Goal: Task Accomplishment & Management: Complete application form

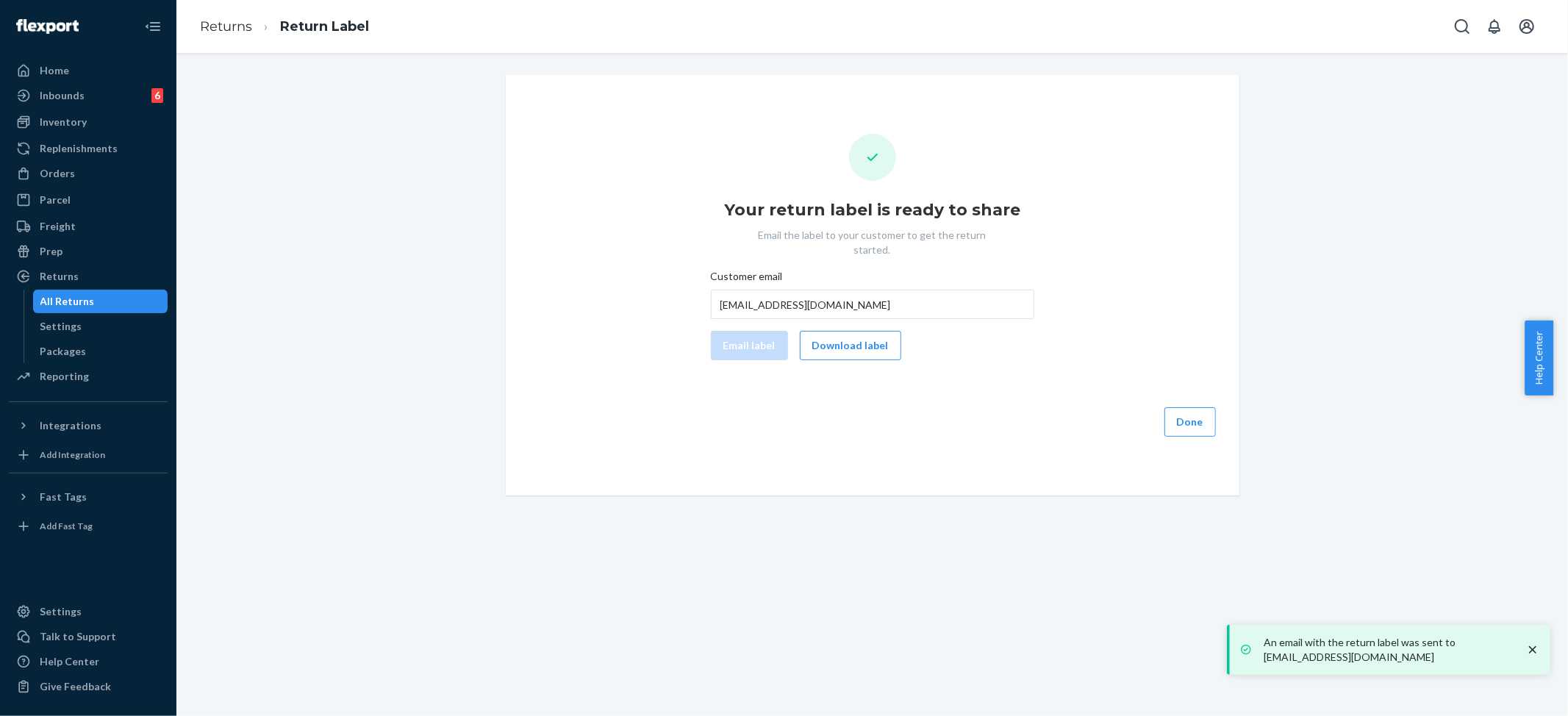
click at [1186, 413] on button "Done" at bounding box center [1189, 422] width 51 height 30
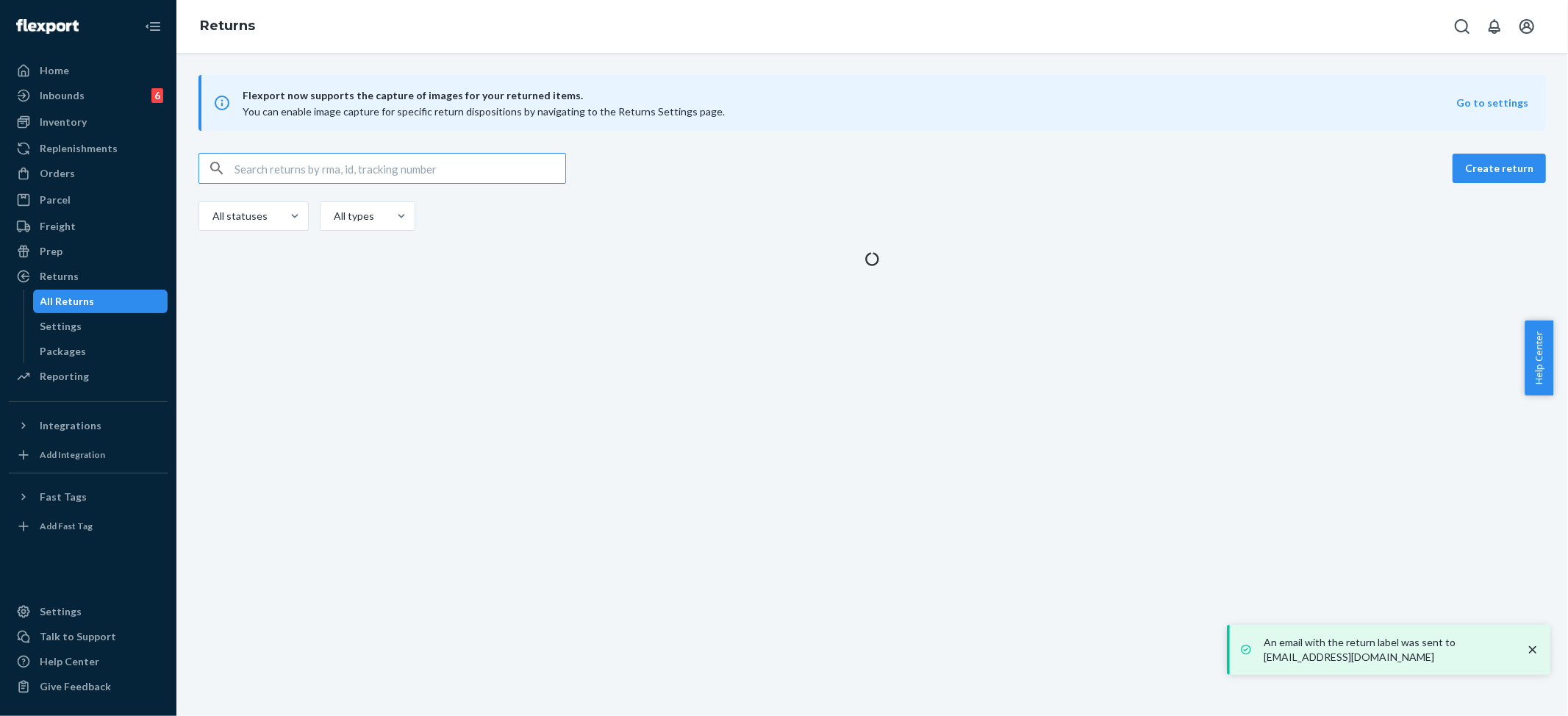
click at [1538, 644] on icon "close toast" at bounding box center [1532, 649] width 14 height 14
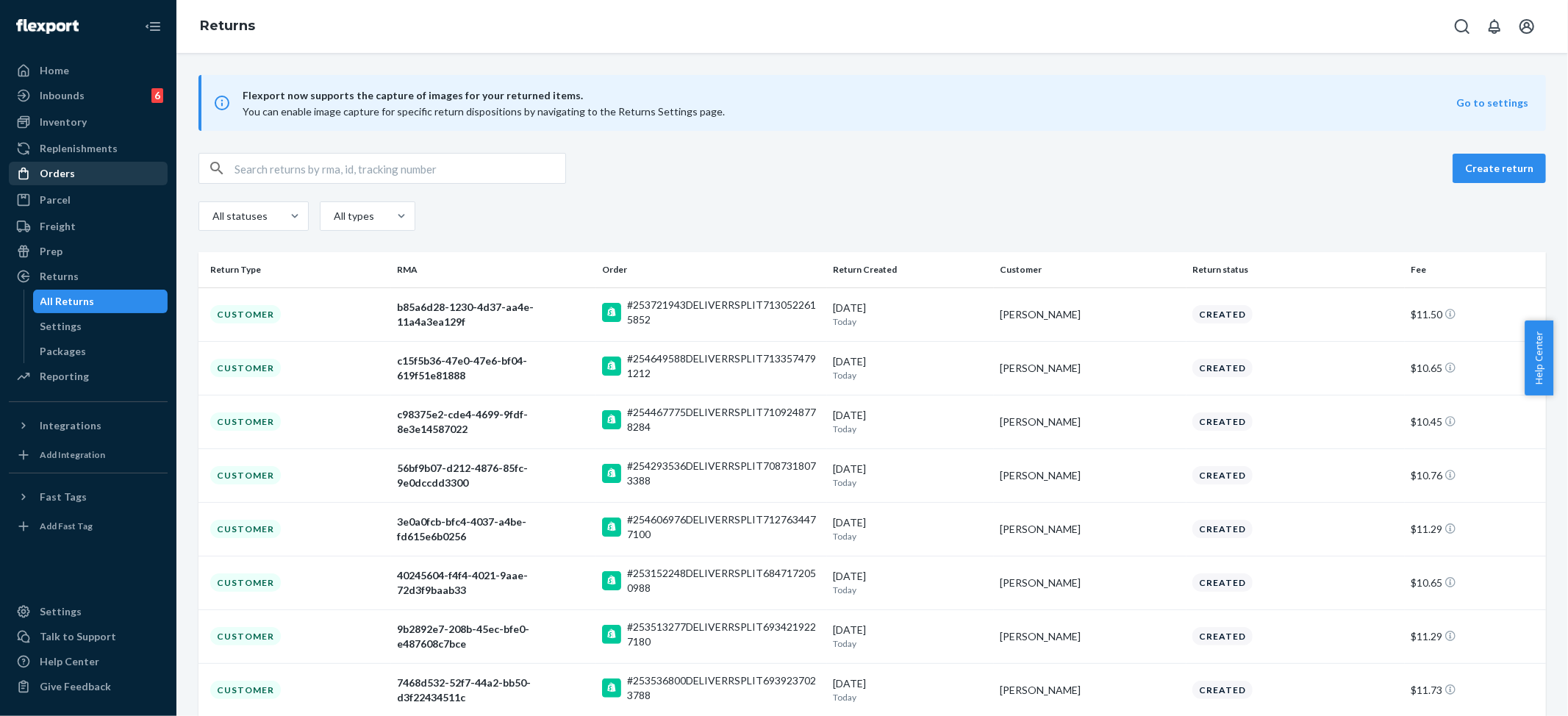
click at [56, 176] on div "Orders" at bounding box center [56, 174] width 35 height 14
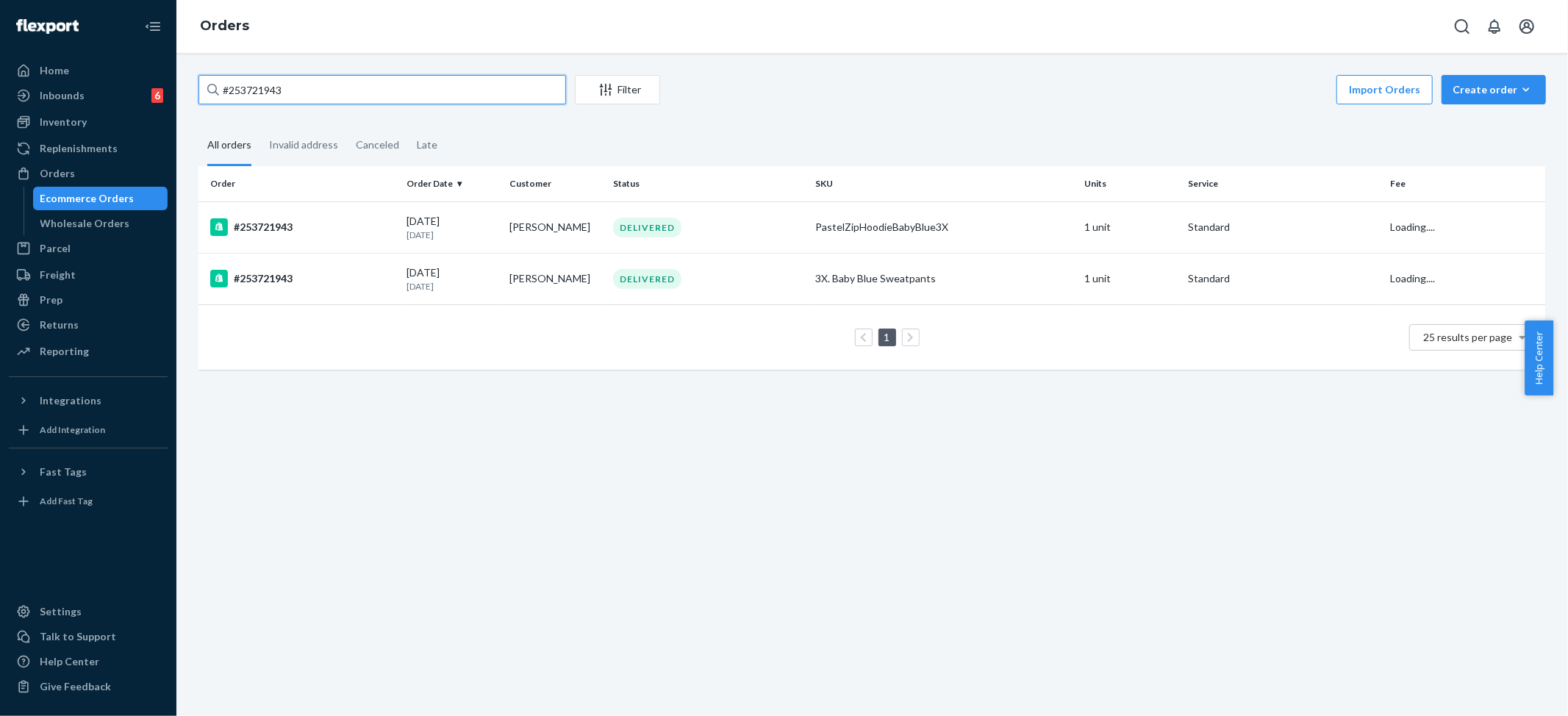
click at [259, 92] on input "#253721943" at bounding box center [382, 90] width 367 height 30
paste input "4495724"
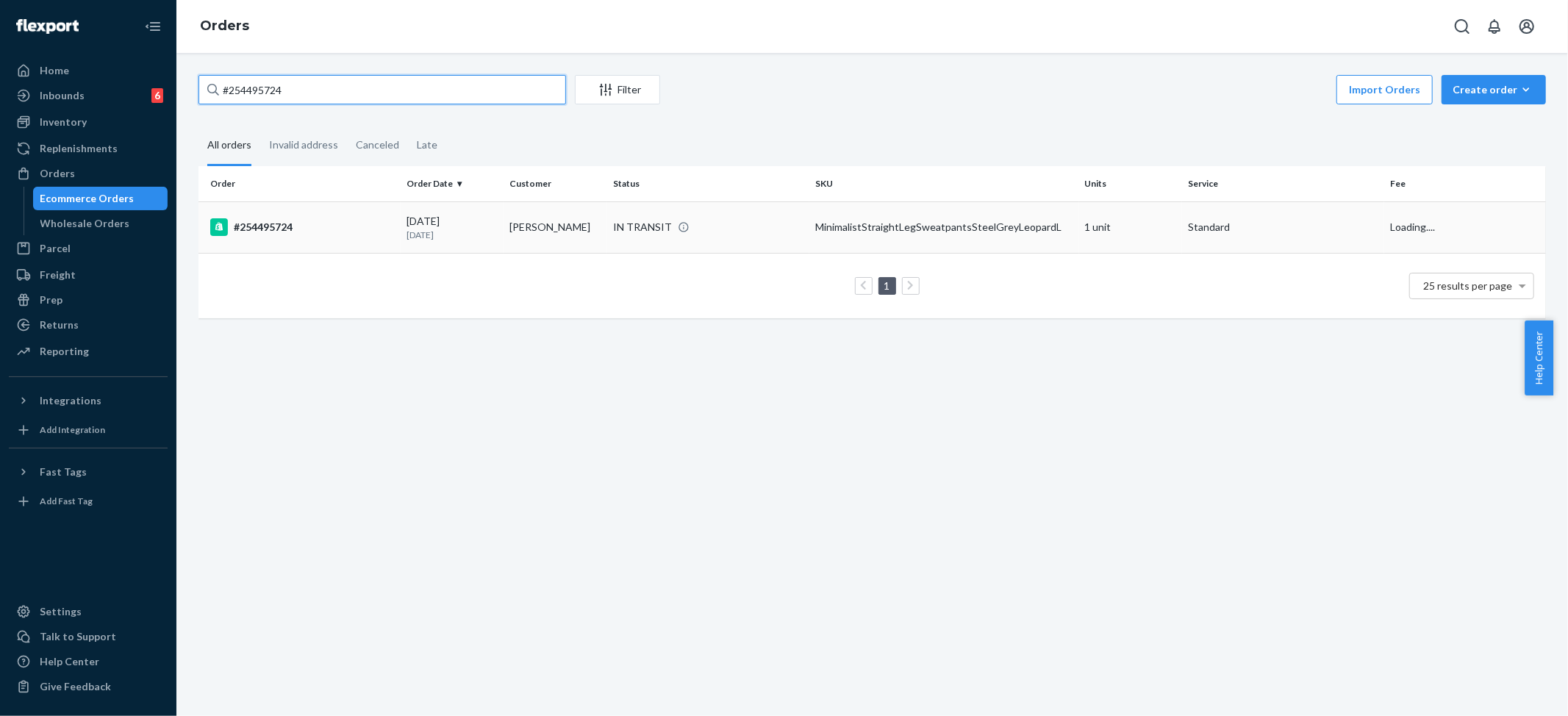
type input "#254495724"
click at [871, 213] on td "MinimalistStraightLegSweatpantsSteelGreyLeopardL" at bounding box center [944, 226] width 270 height 51
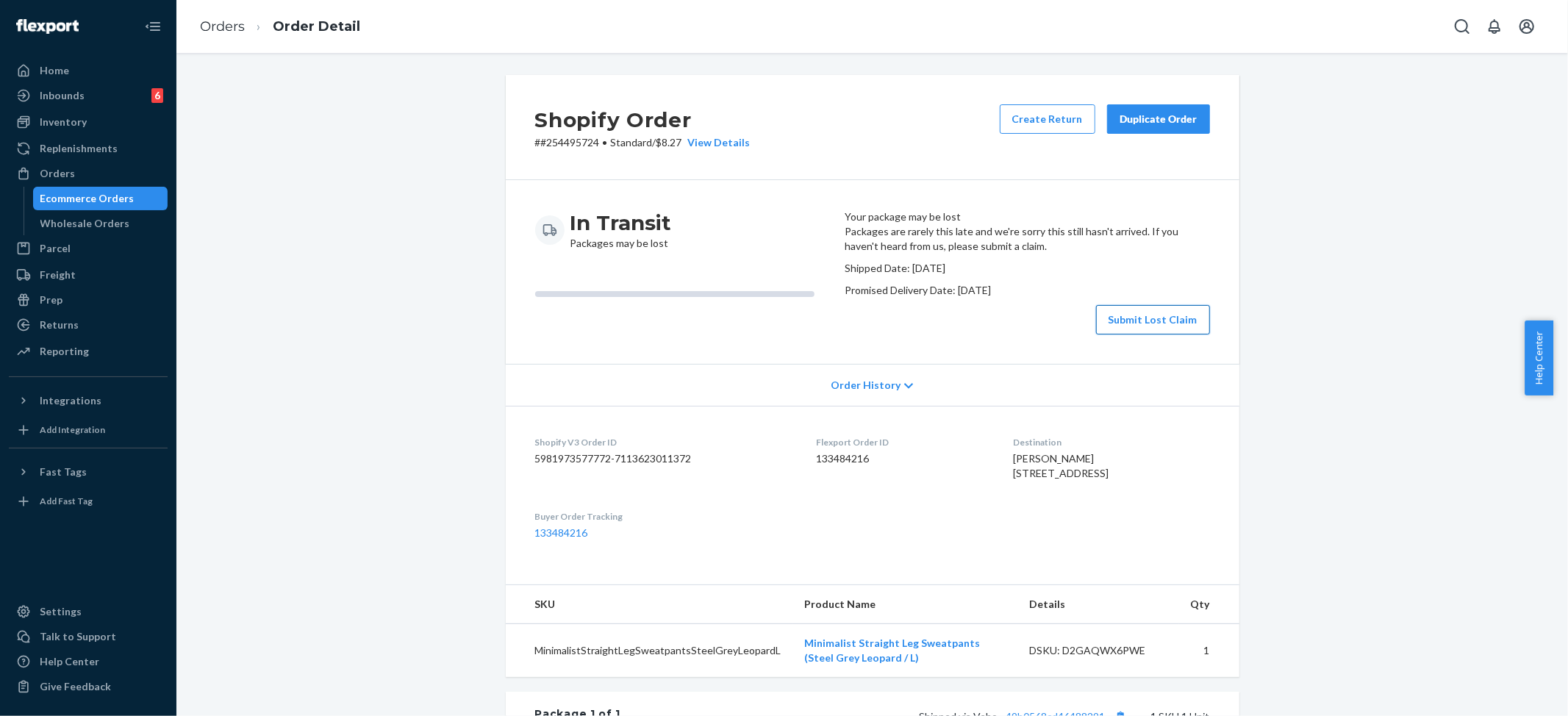
click at [1150, 335] on button "Submit Lost Claim" at bounding box center [1152, 320] width 114 height 30
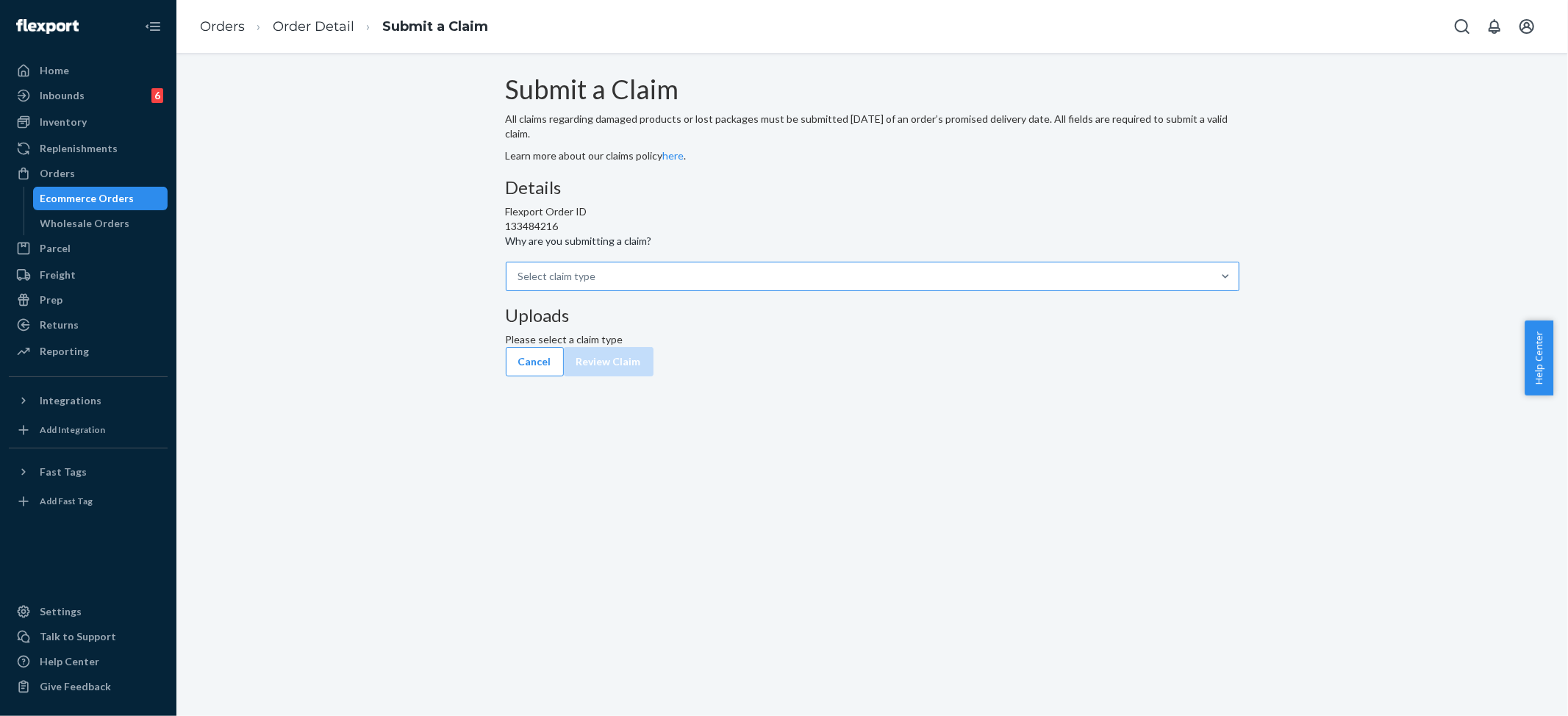
click at [735, 289] on div "Select claim type" at bounding box center [860, 277] width 706 height 27
click at [597, 284] on input "Why are you submitting a claim? Select claim type" at bounding box center [597, 276] width 2 height 14
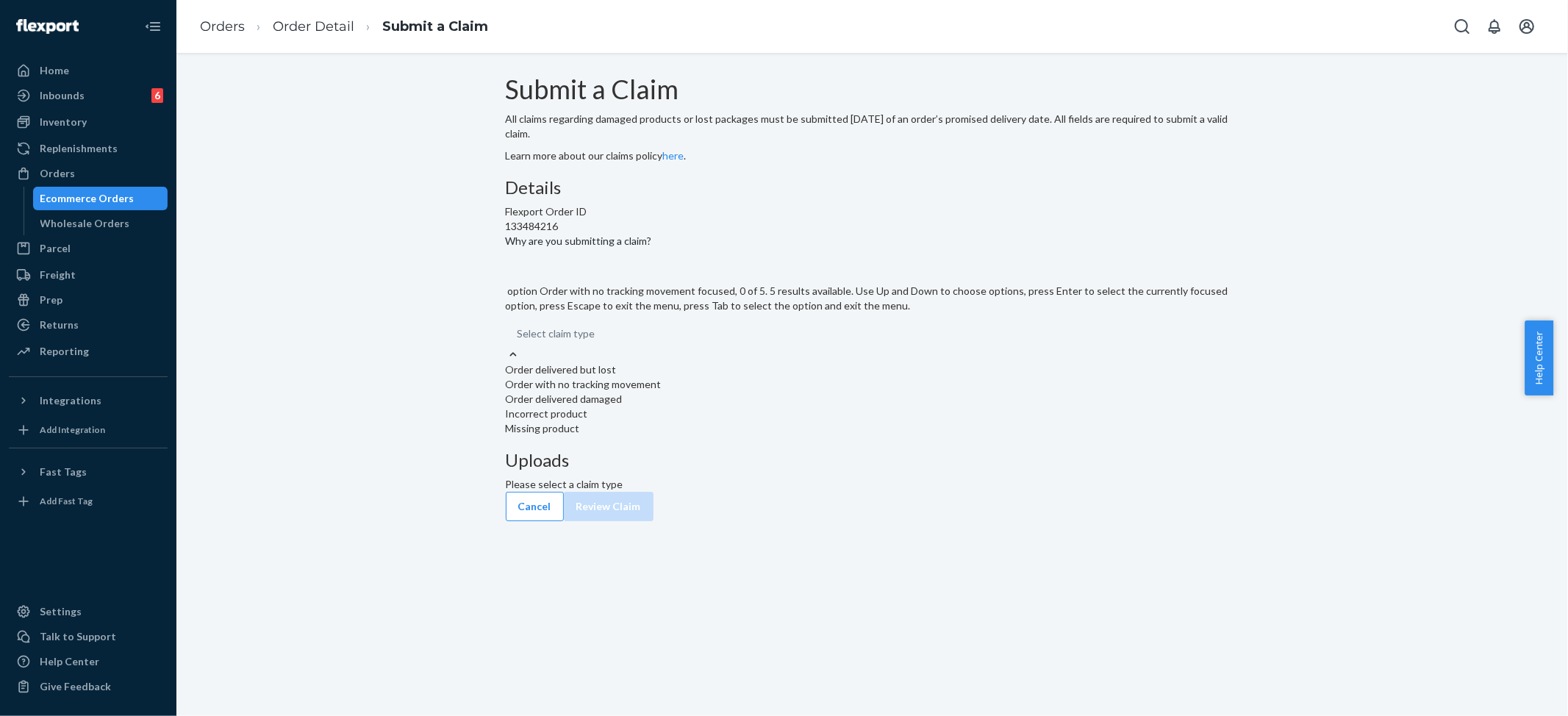
click at [701, 392] on div "Order with no tracking movement" at bounding box center [872, 384] width 733 height 14
click at [597, 341] on input "Why are you submitting a claim? option Order with no tracking movement focused,…" at bounding box center [596, 333] width 2 height 14
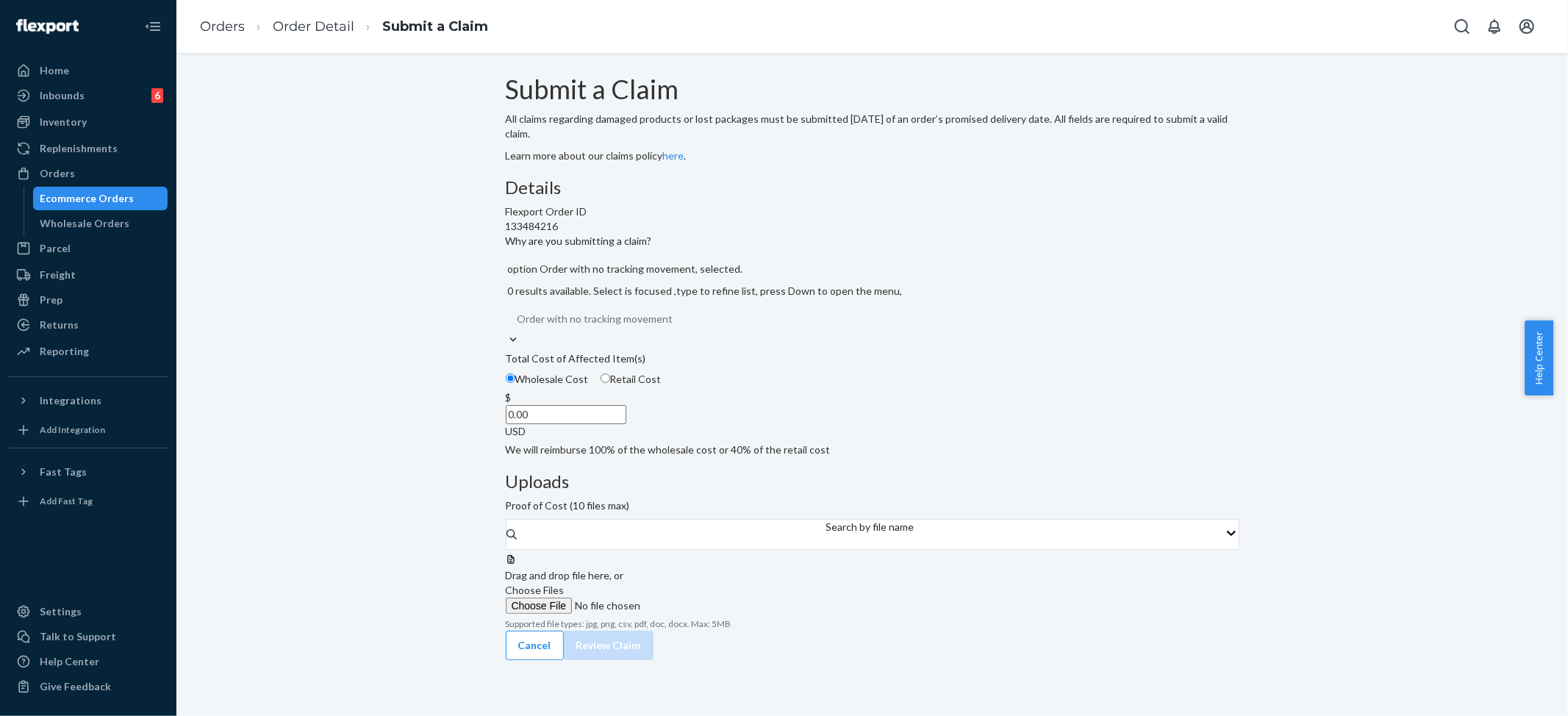
click at [626, 424] on input "0.00" at bounding box center [566, 413] width 121 height 19
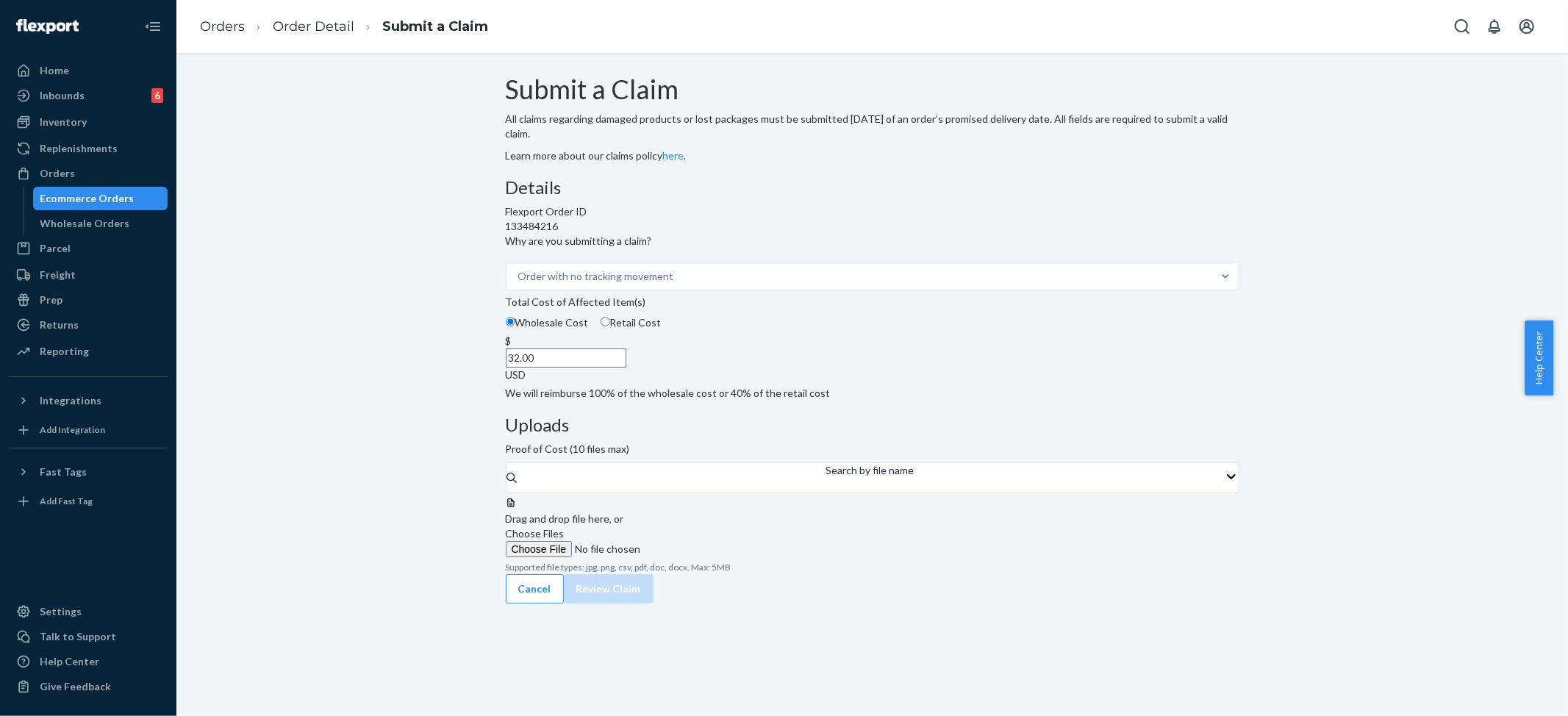
type input "32.00"
click at [564, 527] on span "Choose Files" at bounding box center [536, 533] width 59 height 13
click at [706, 541] on input "Choose Files" at bounding box center [605, 549] width 200 height 16
click at [654, 589] on button "Review Claim" at bounding box center [609, 603] width 90 height 30
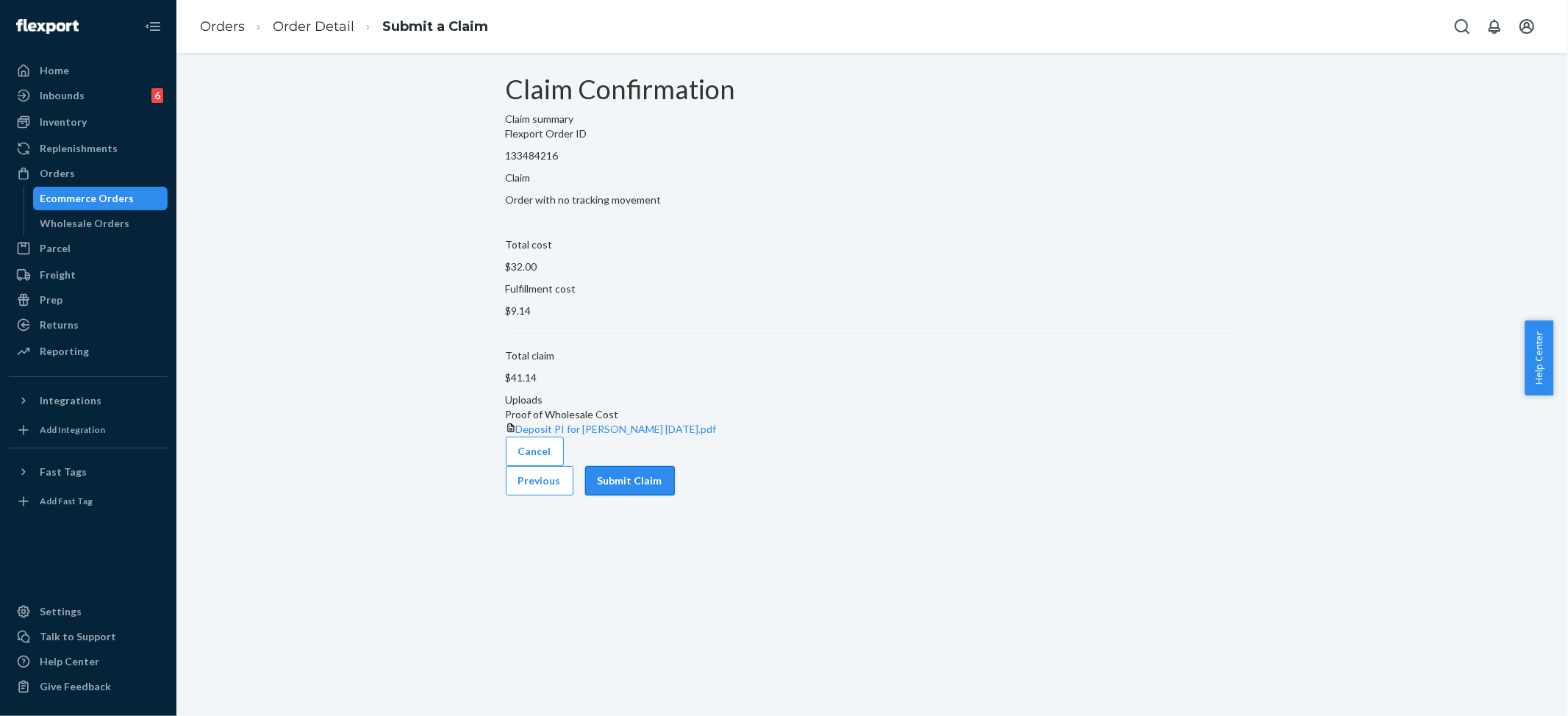
click at [675, 495] on button "Submit Claim" at bounding box center [630, 480] width 90 height 30
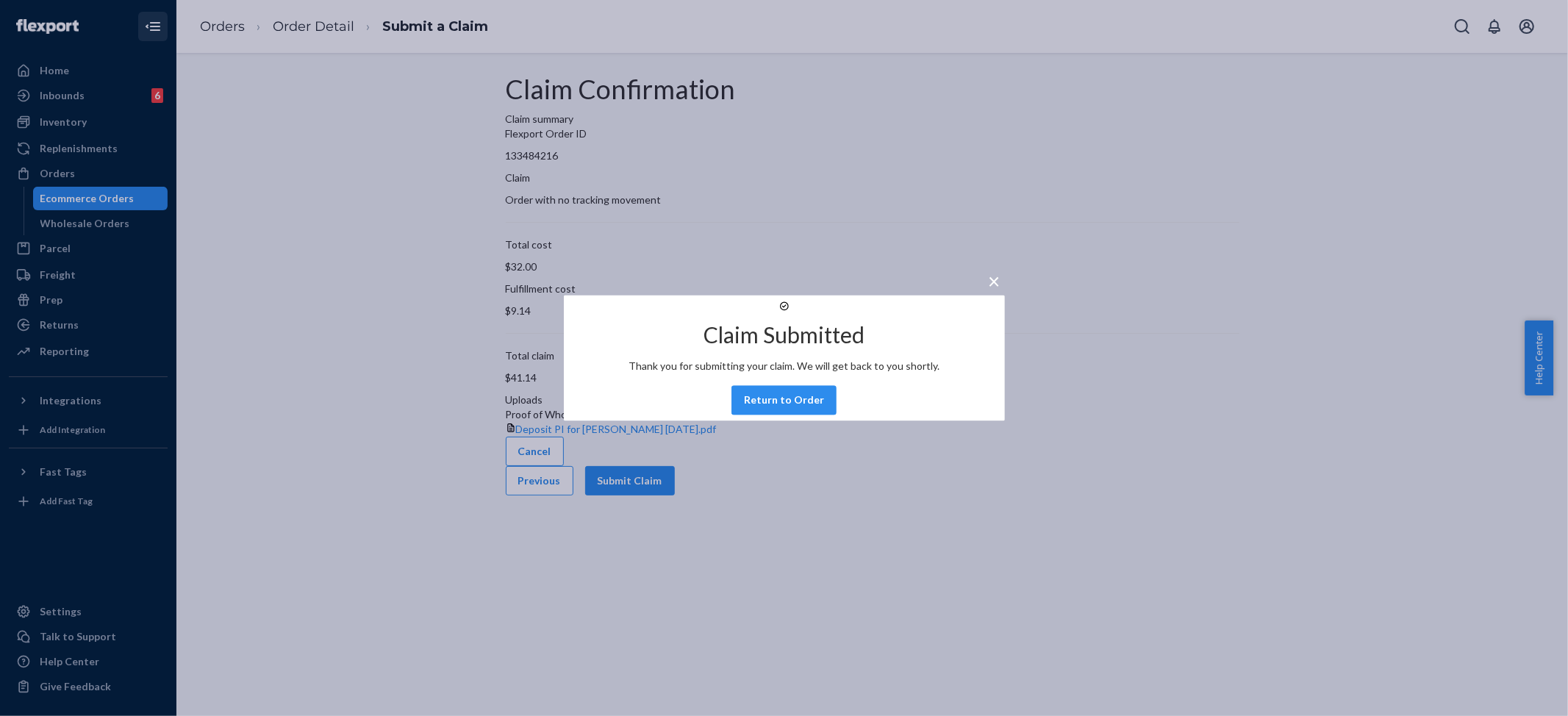
drag, startPoint x: 933, startPoint y: 238, endPoint x: 162, endPoint y: 34, distance: 797.5
click at [989, 268] on span "×" at bounding box center [994, 281] width 12 height 25
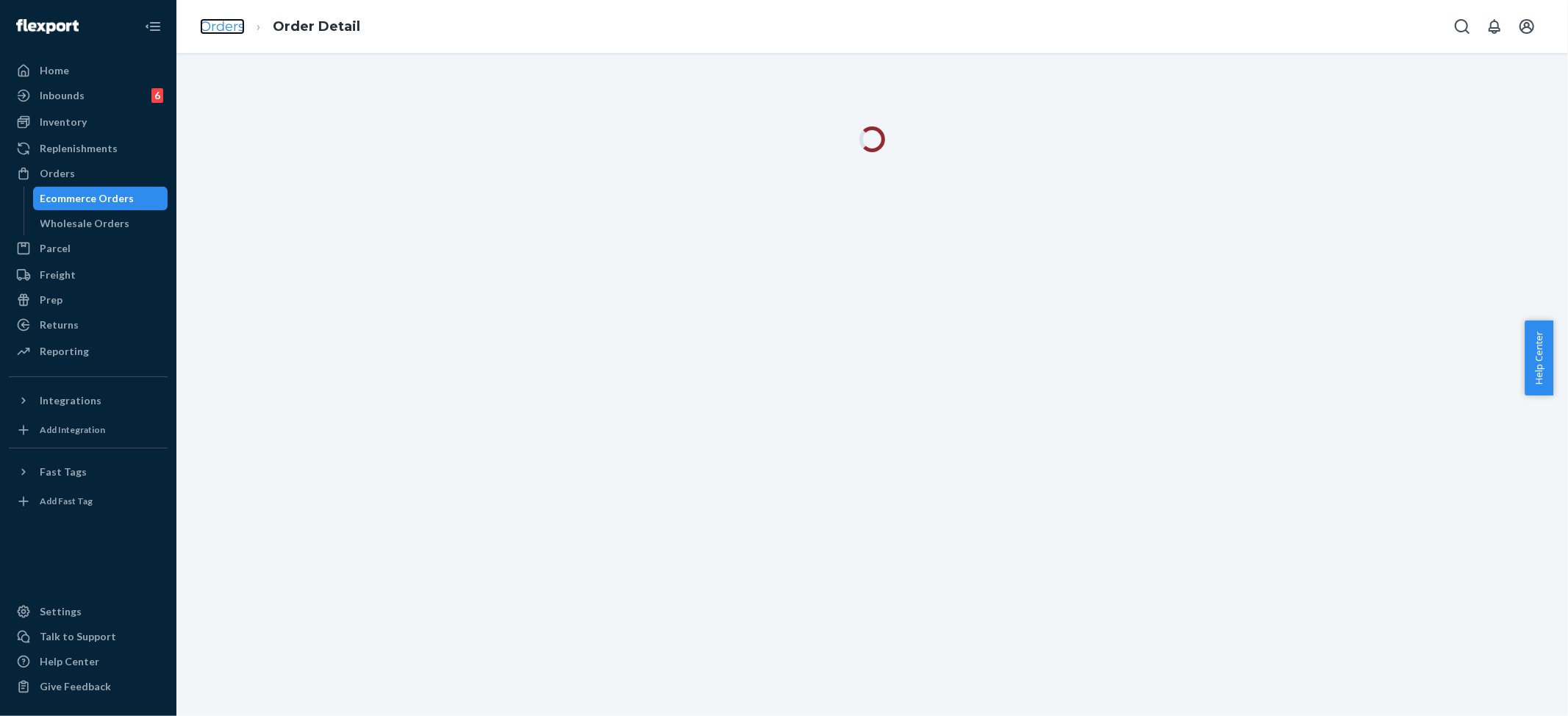
click at [225, 32] on link "Orders" at bounding box center [222, 27] width 45 height 16
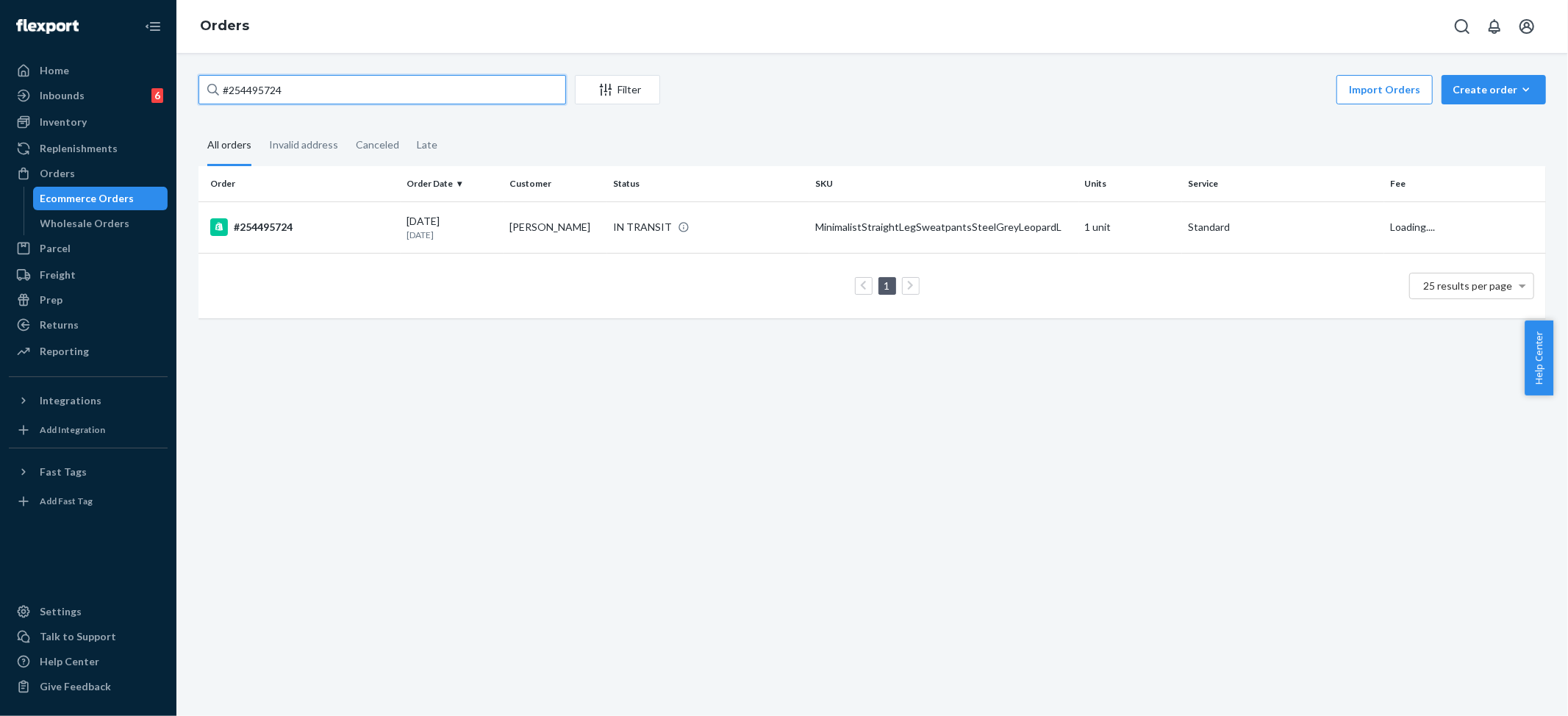
click at [268, 77] on input "#254495724" at bounding box center [382, 90] width 367 height 30
paste input "206693"
type input "#254206693"
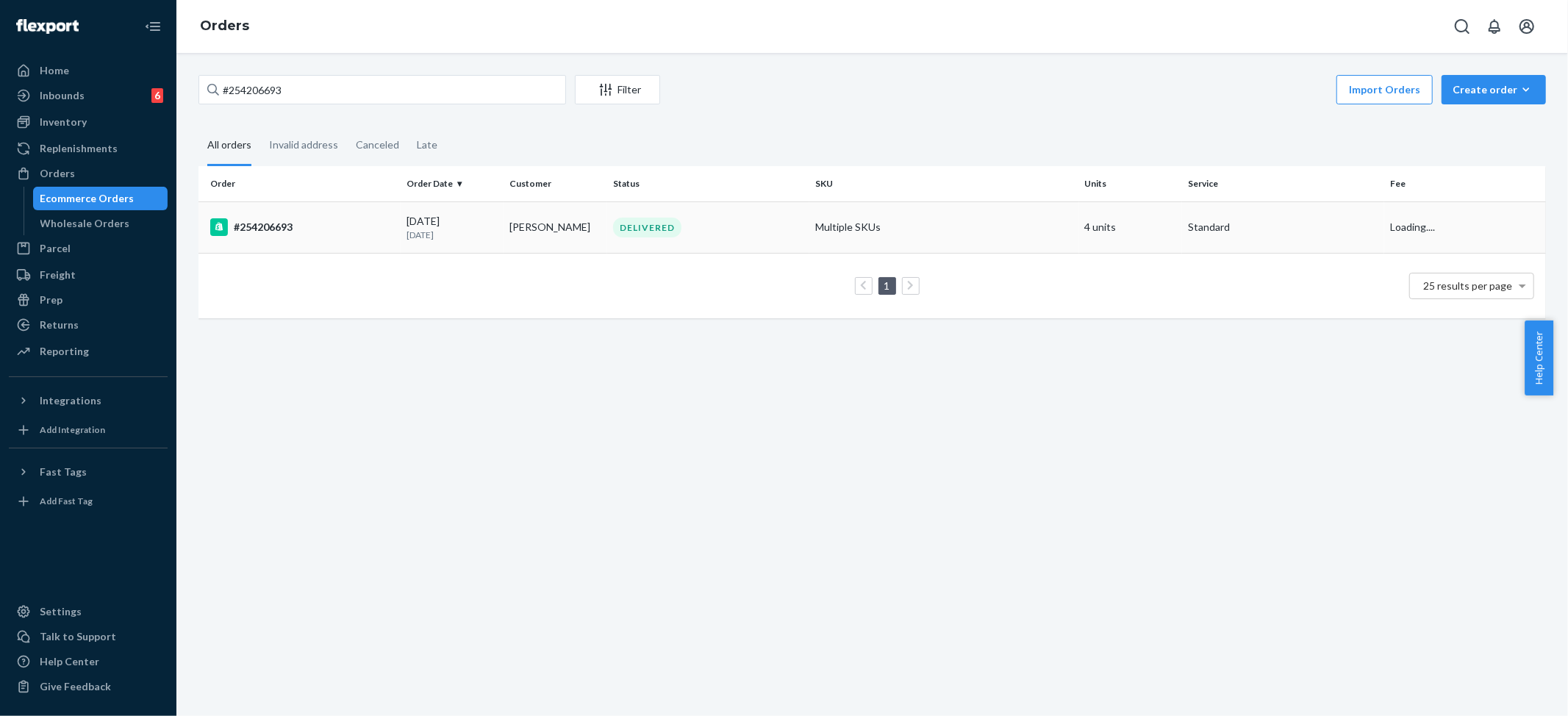
click at [877, 216] on td "Multiple SKUs" at bounding box center [944, 226] width 270 height 51
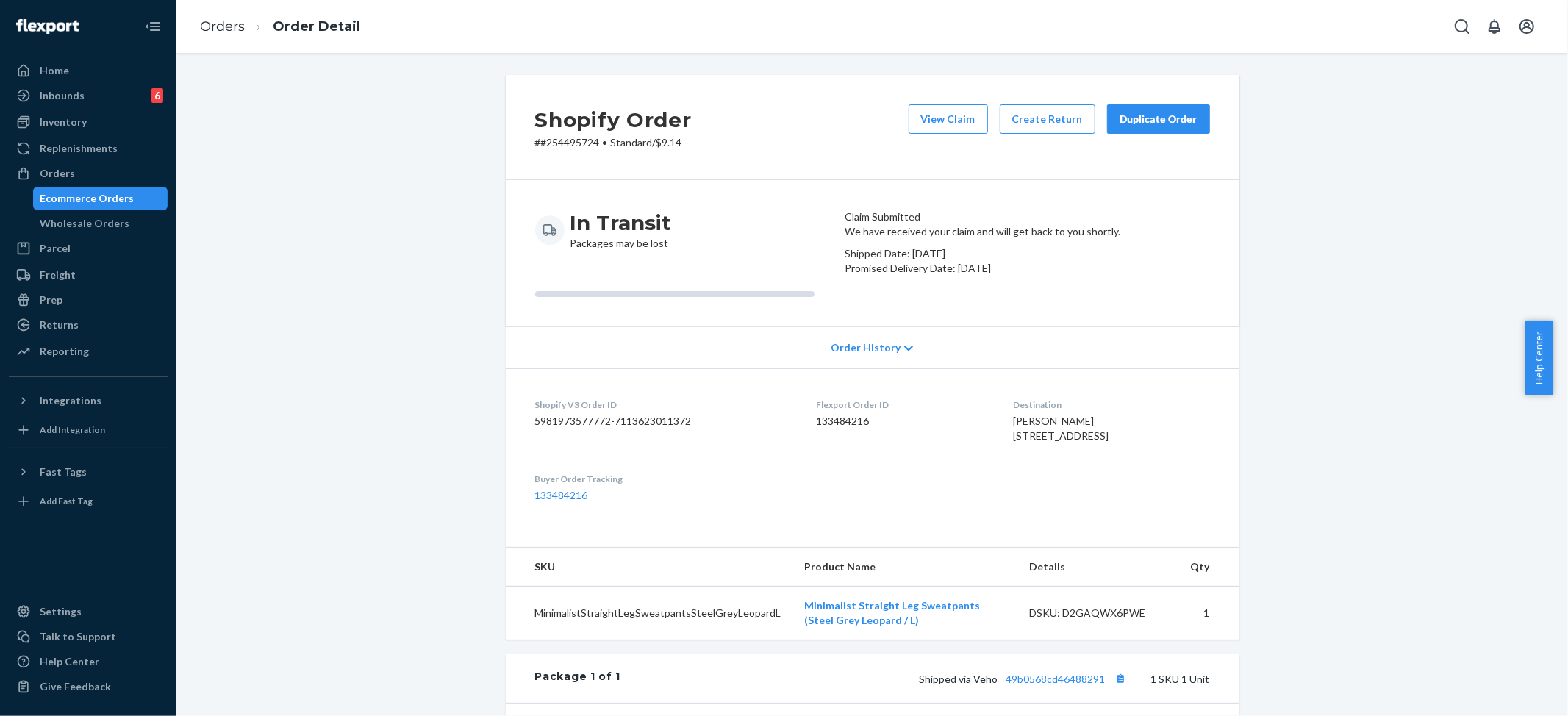
click at [250, 24] on li "Order Detail" at bounding box center [302, 27] width 116 height 20
click at [229, 24] on link "Orders" at bounding box center [222, 27] width 45 height 16
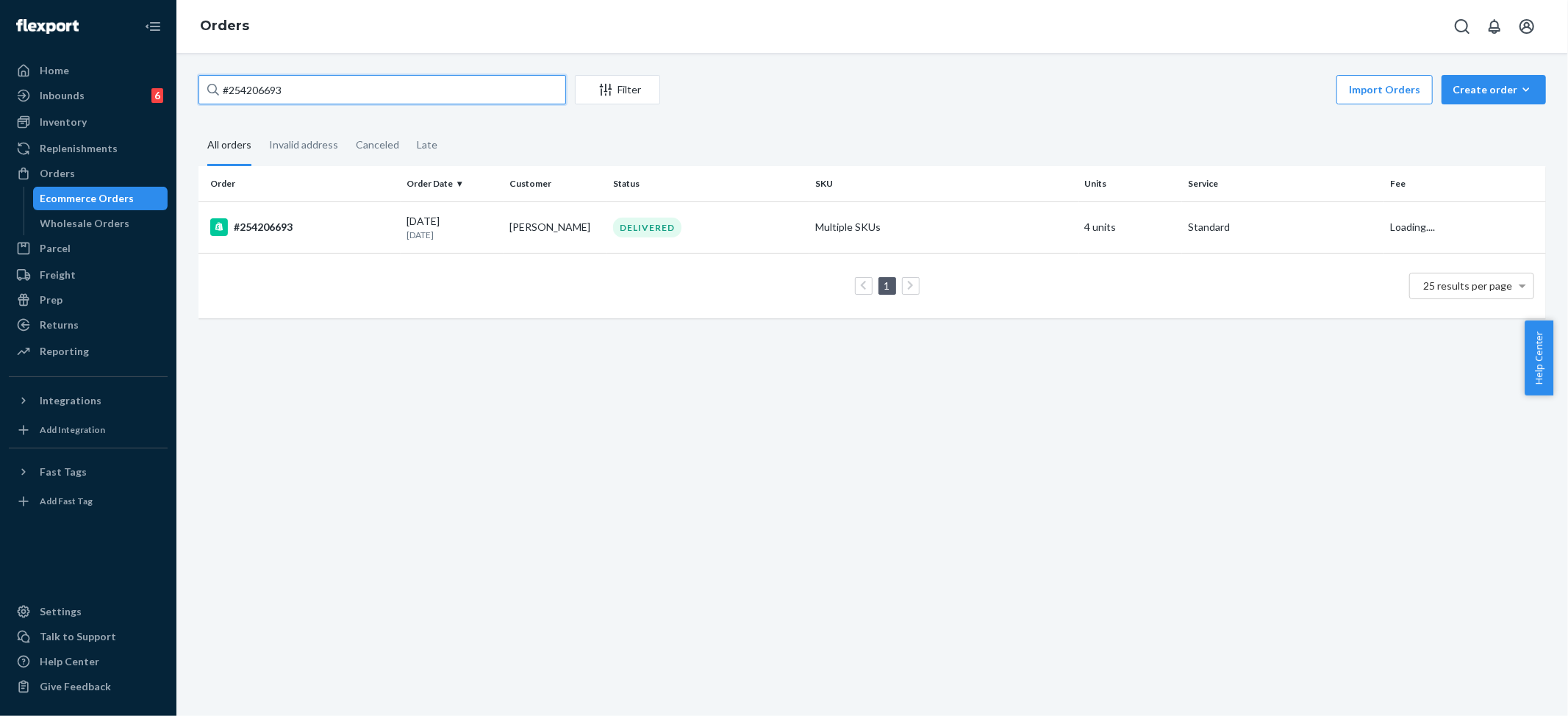
click at [282, 84] on input "#254206693" at bounding box center [382, 90] width 367 height 30
click at [283, 84] on input "#254206693" at bounding box center [382, 90] width 367 height 30
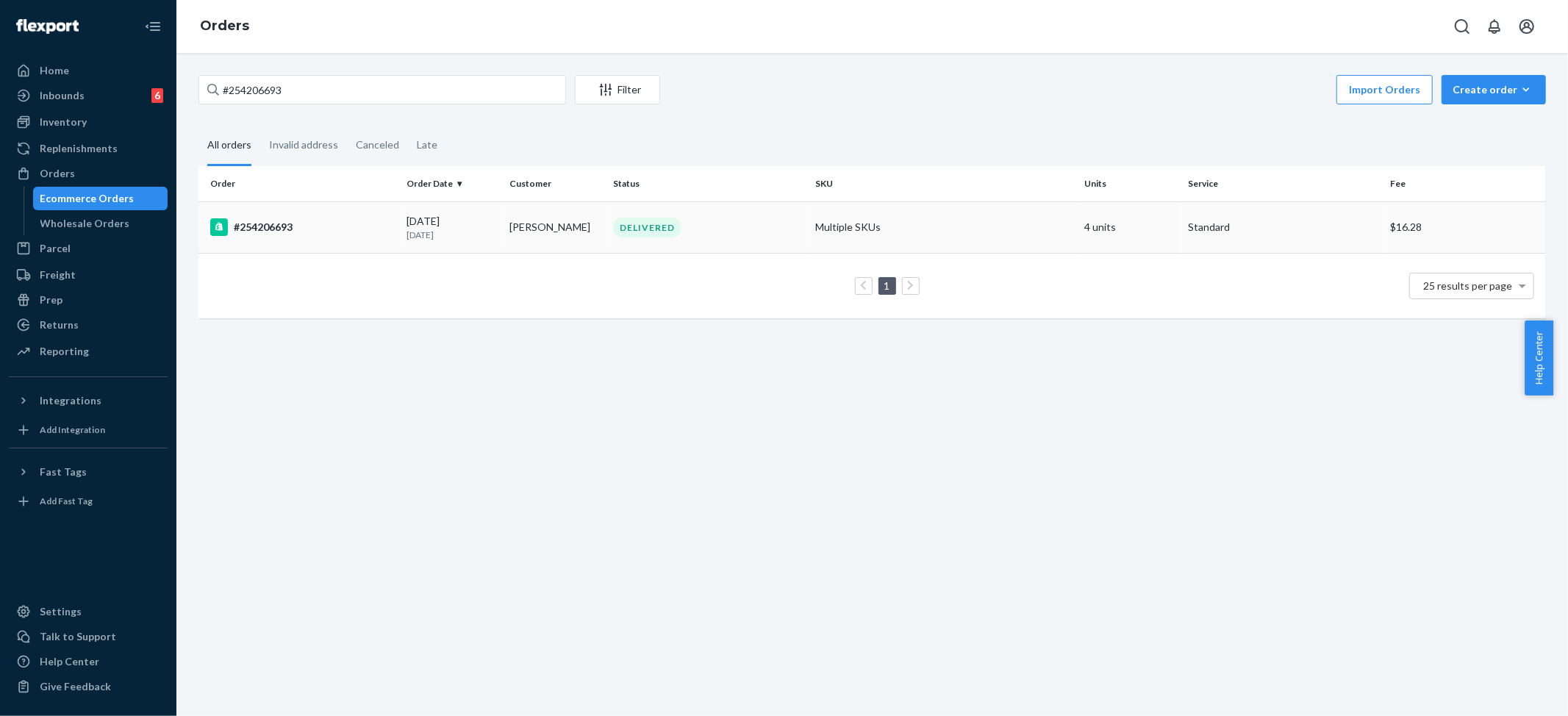
click at [818, 235] on td "Multiple SKUs" at bounding box center [944, 226] width 270 height 51
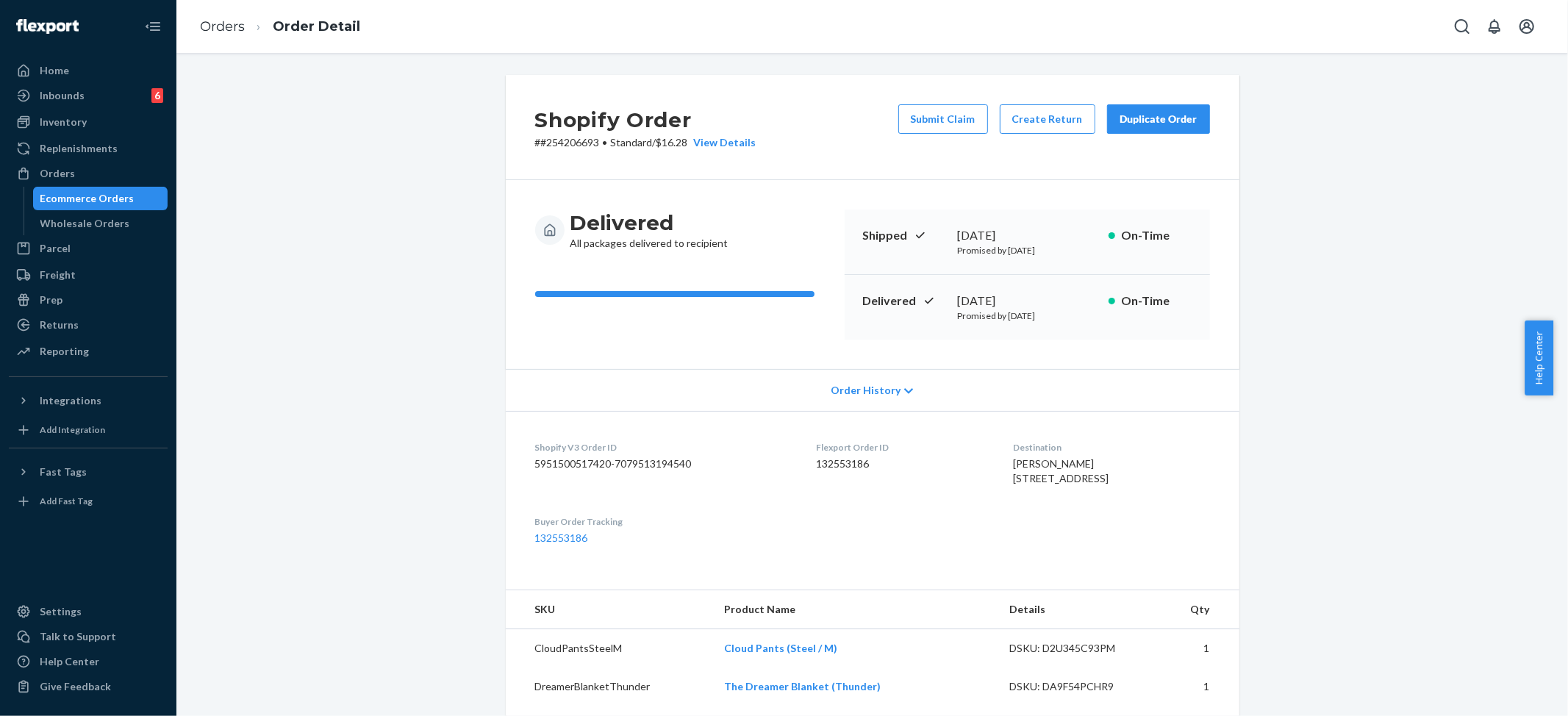
click at [930, 118] on button "Submit Claim" at bounding box center [943, 119] width 90 height 30
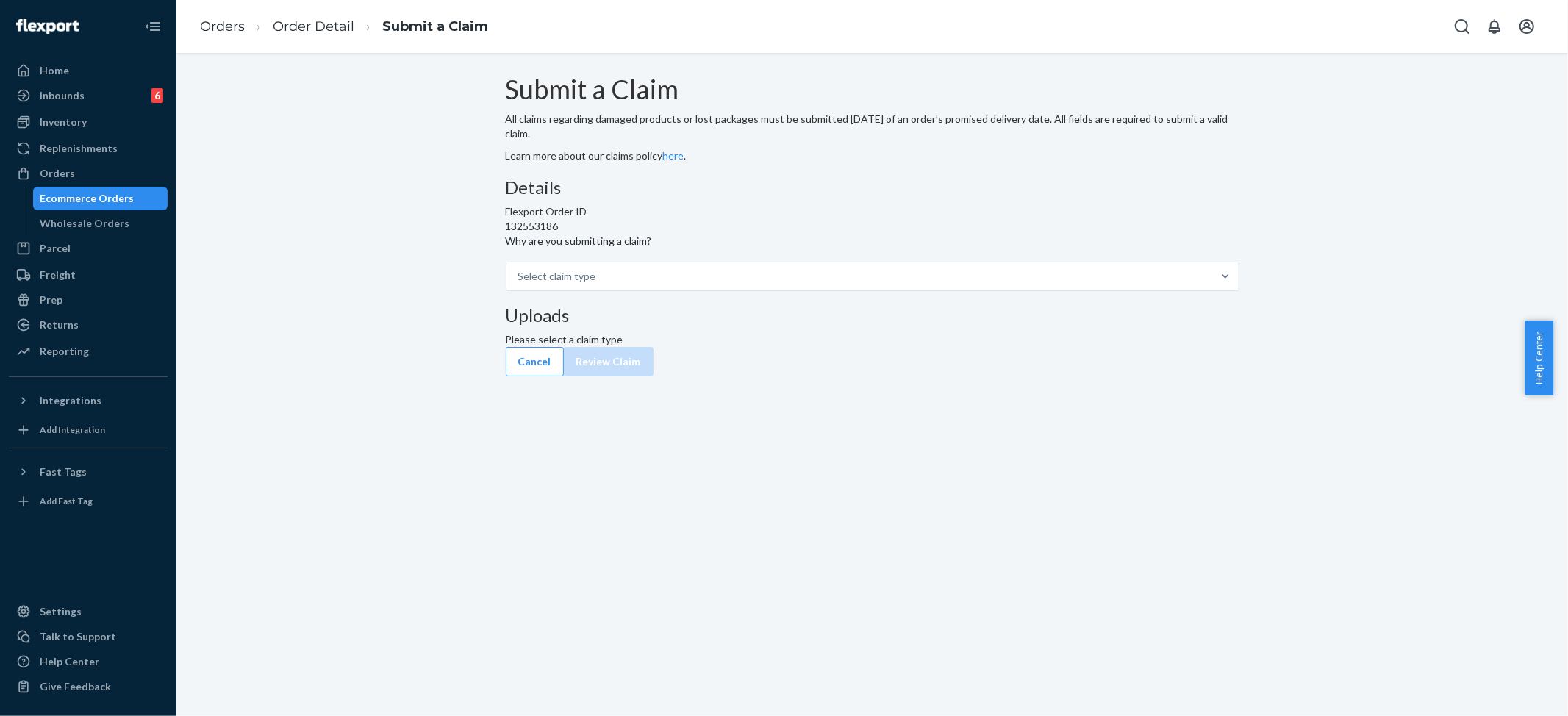
drag, startPoint x: 1268, startPoint y: 82, endPoint x: 1263, endPoint y: 76, distance: 7.8
click at [1268, 82] on div "Submit a Claim All claims regarding damaged products or lost packages must be s…" at bounding box center [871, 226] width 1369 height 302
click at [596, 284] on div "Select claim type" at bounding box center [557, 276] width 78 height 14
click at [597, 284] on input "Why are you submitting a claim? Select claim type" at bounding box center [597, 276] width 2 height 14
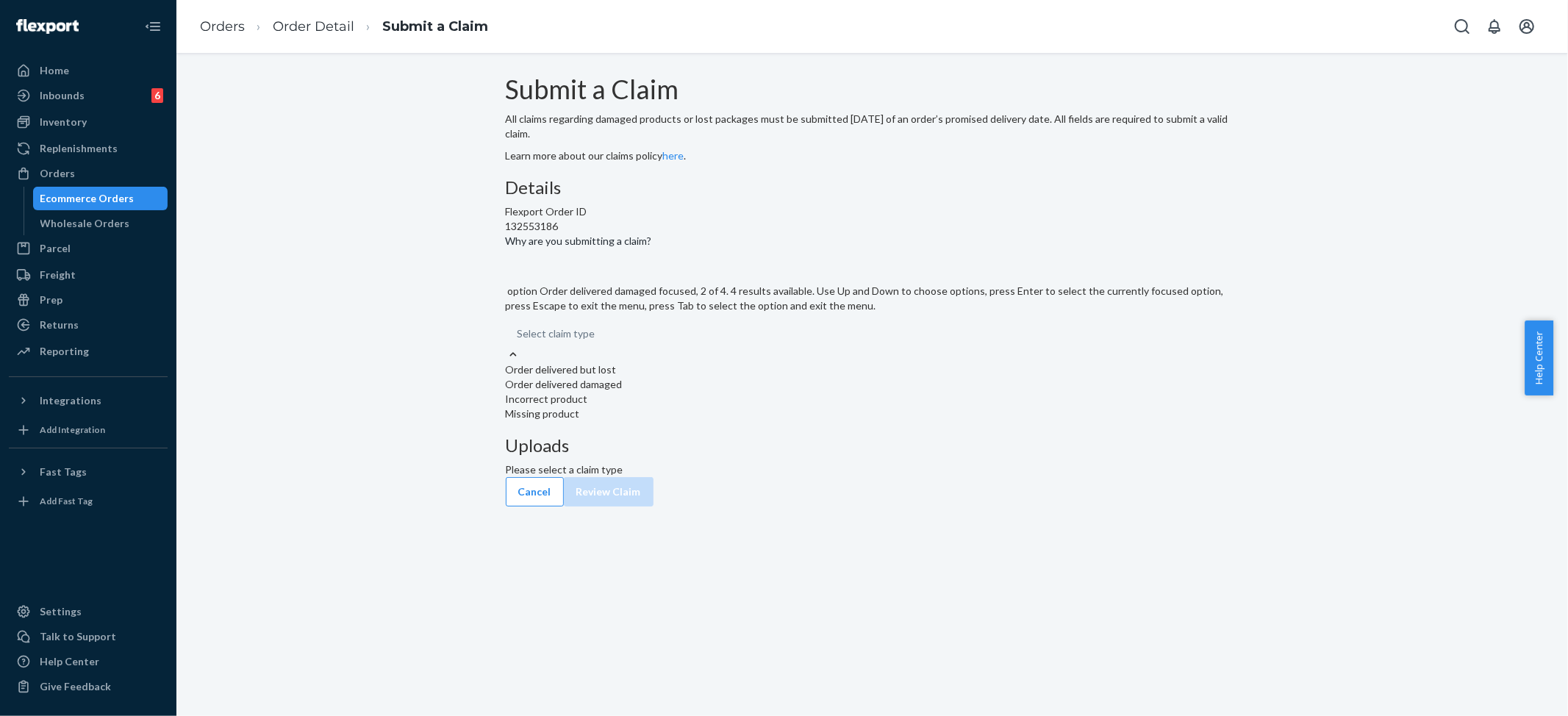
click at [709, 392] on div "Order delivered damaged" at bounding box center [872, 384] width 733 height 14
click at [597, 341] on input "Why are you submitting a claim? option Order delivered damaged focused, 2 of 4.…" at bounding box center [596, 333] width 2 height 14
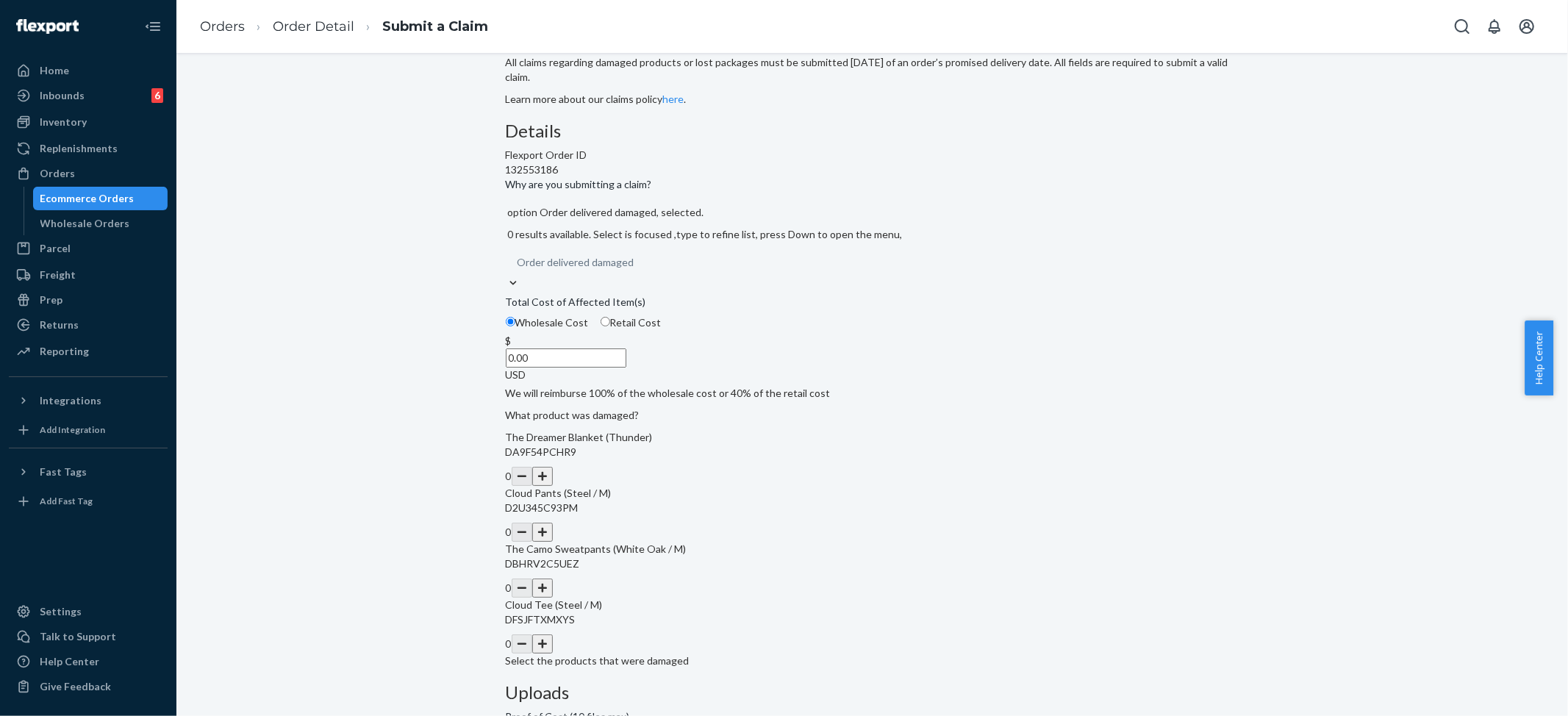
scroll to position [89, 0]
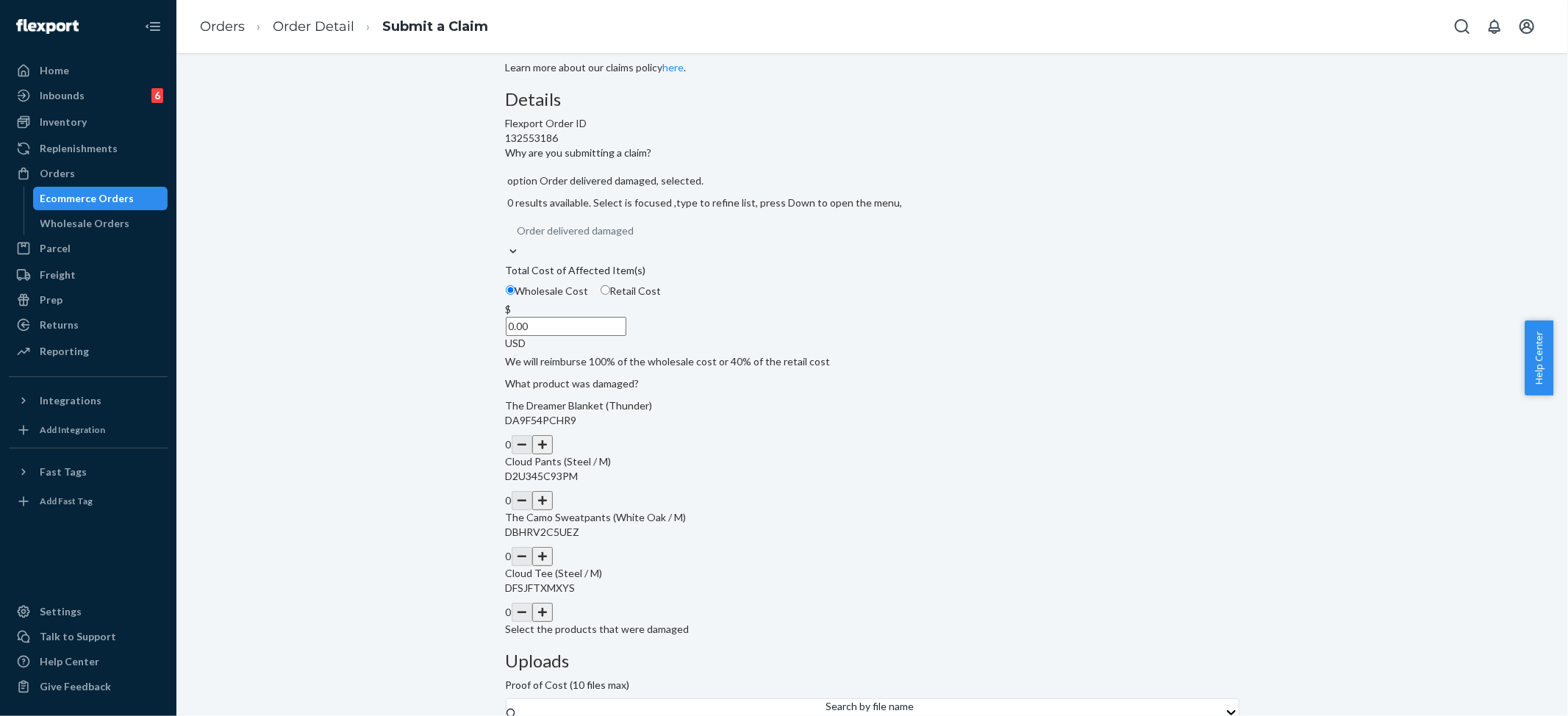
click at [553, 510] on button "button" at bounding box center [542, 499] width 21 height 19
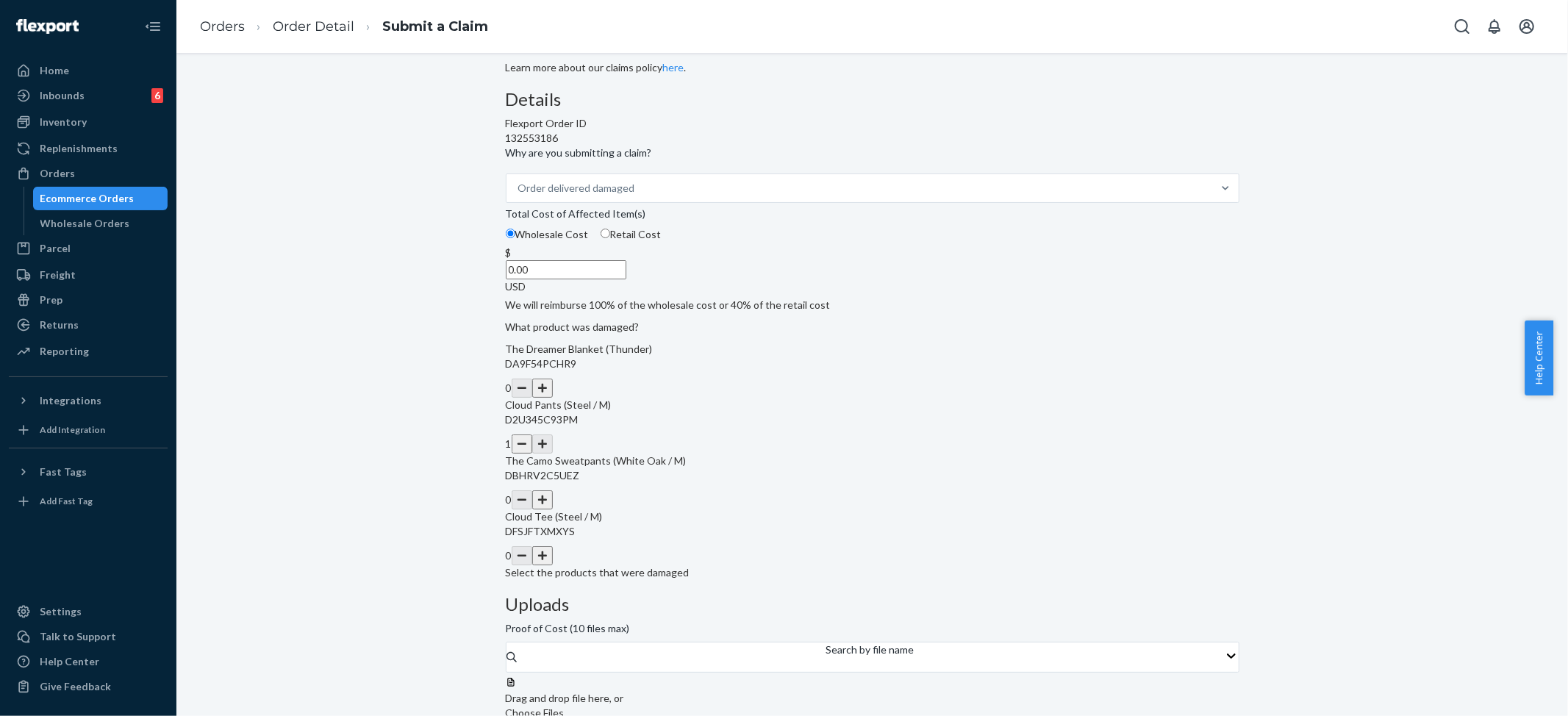
click at [626, 279] on input "0.00" at bounding box center [566, 269] width 121 height 19
type input "27.00"
click at [564, 706] on span "Choose Files" at bounding box center [536, 712] width 59 height 13
click at [706, 715] on input "Choose Files" at bounding box center [605, 729] width 200 height 16
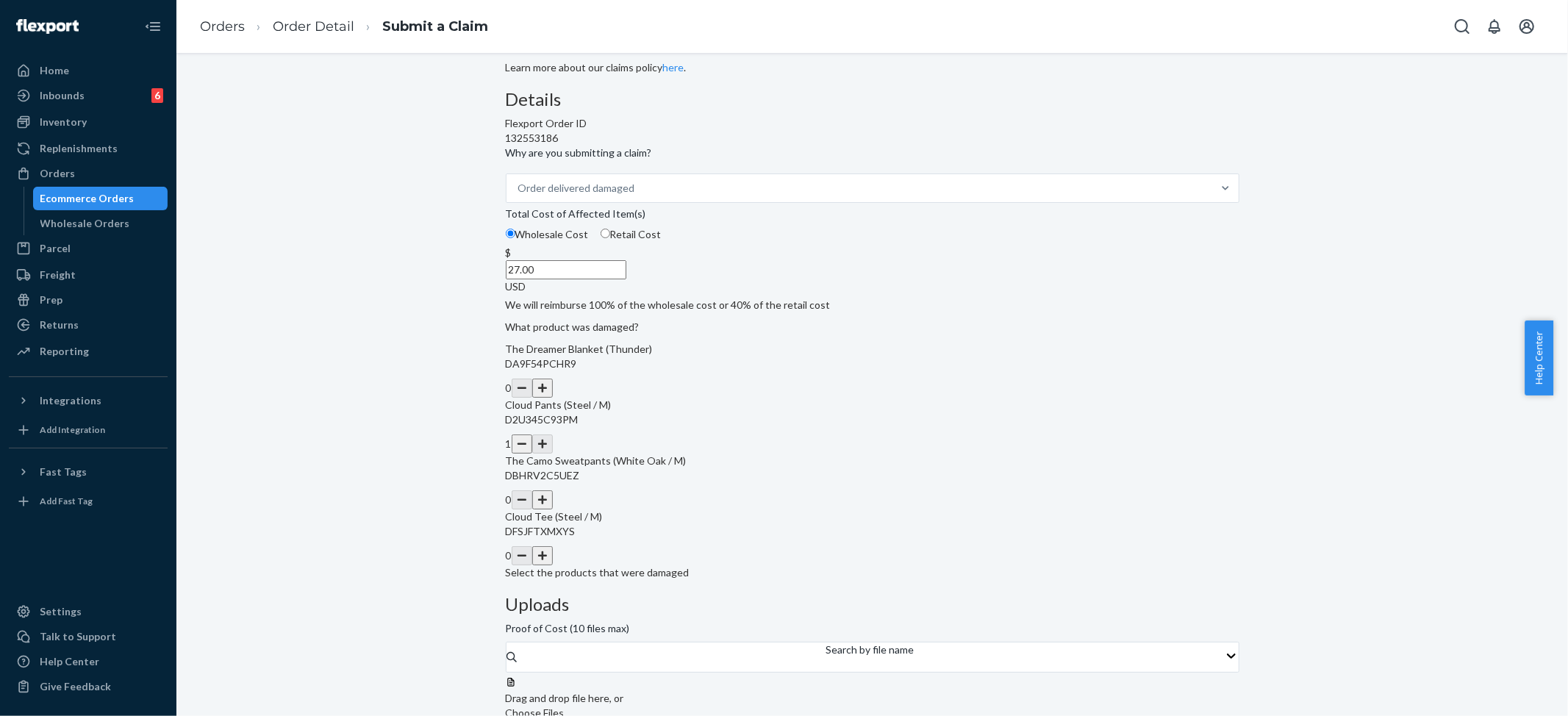
drag, startPoint x: 1033, startPoint y: 576, endPoint x: 1000, endPoint y: 556, distance: 38.6
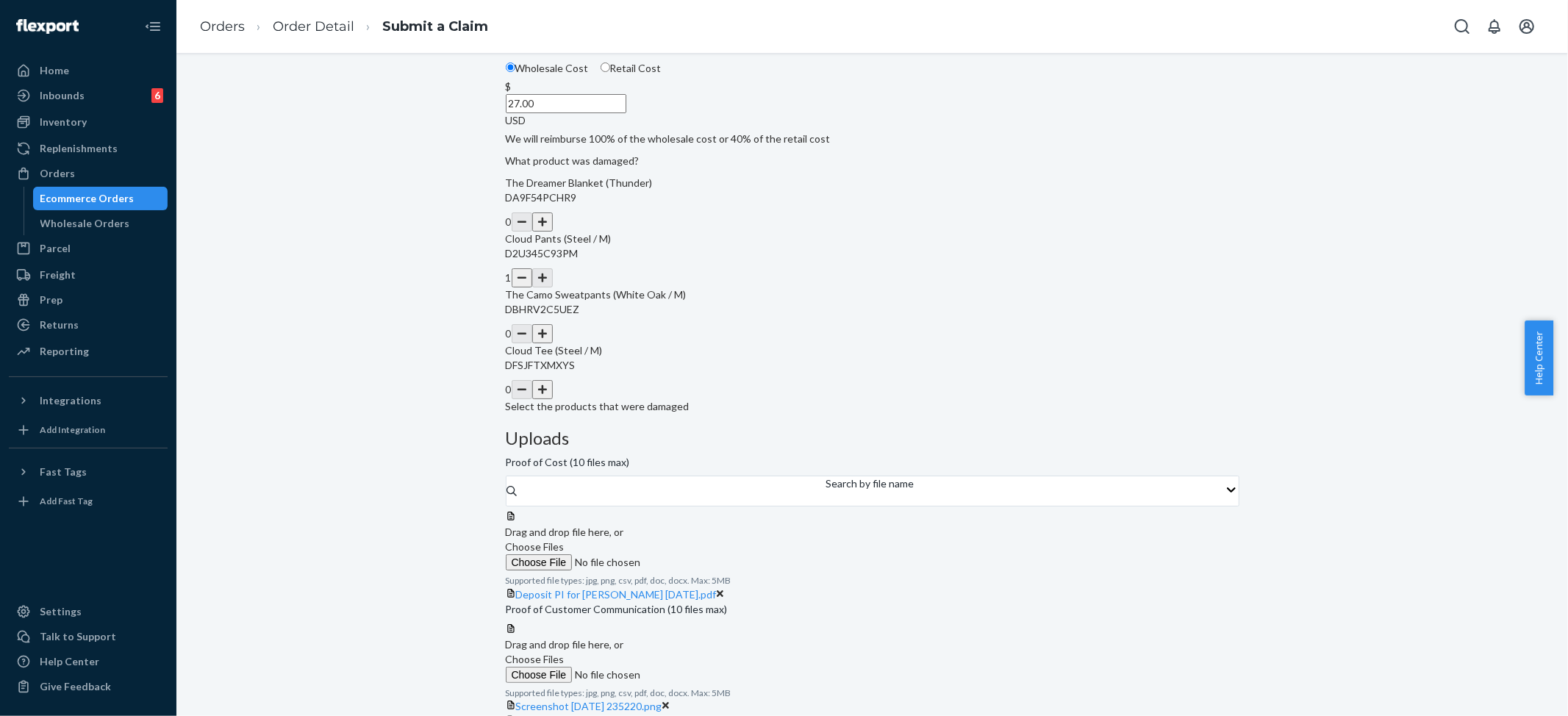
scroll to position [260, 0]
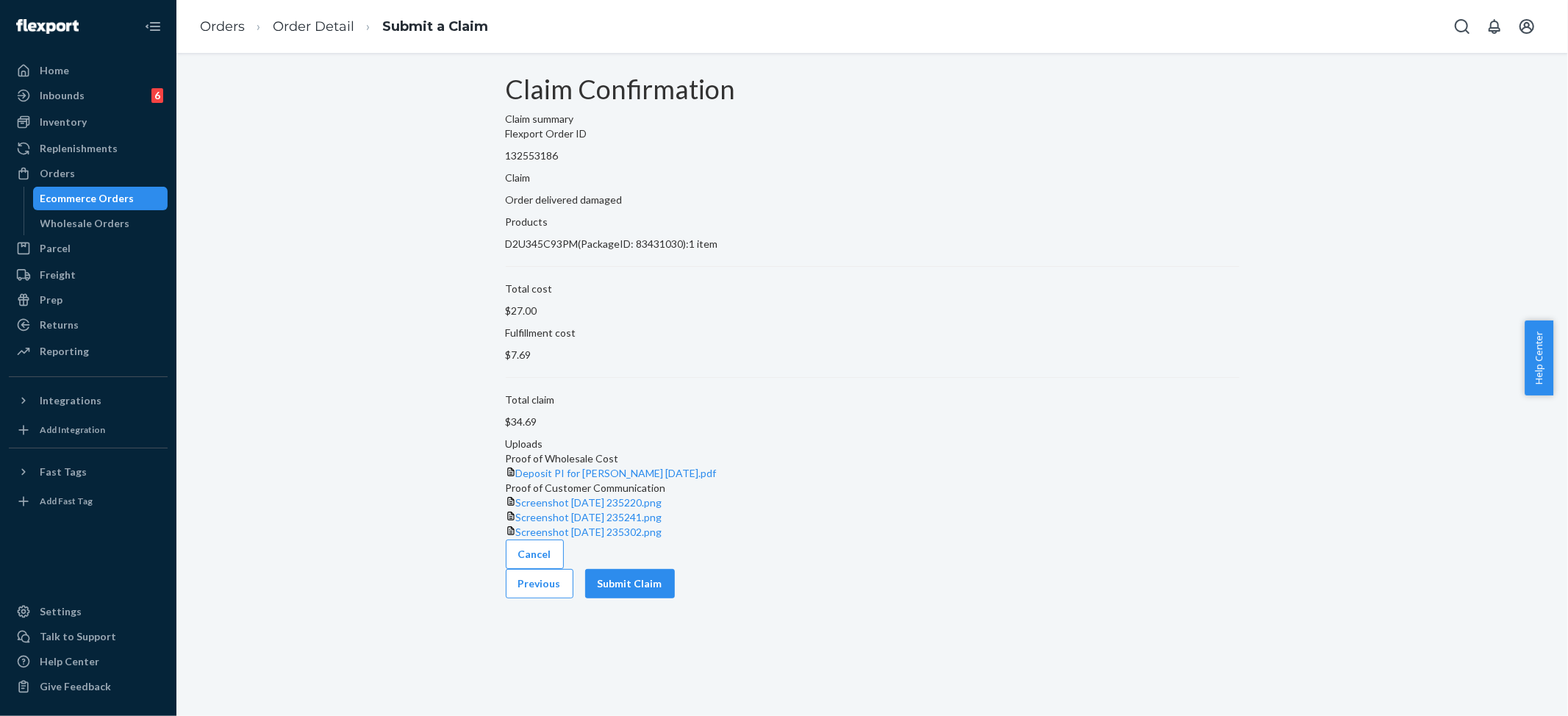
scroll to position [0, 0]
click at [675, 598] on button "Submit Claim" at bounding box center [630, 583] width 90 height 30
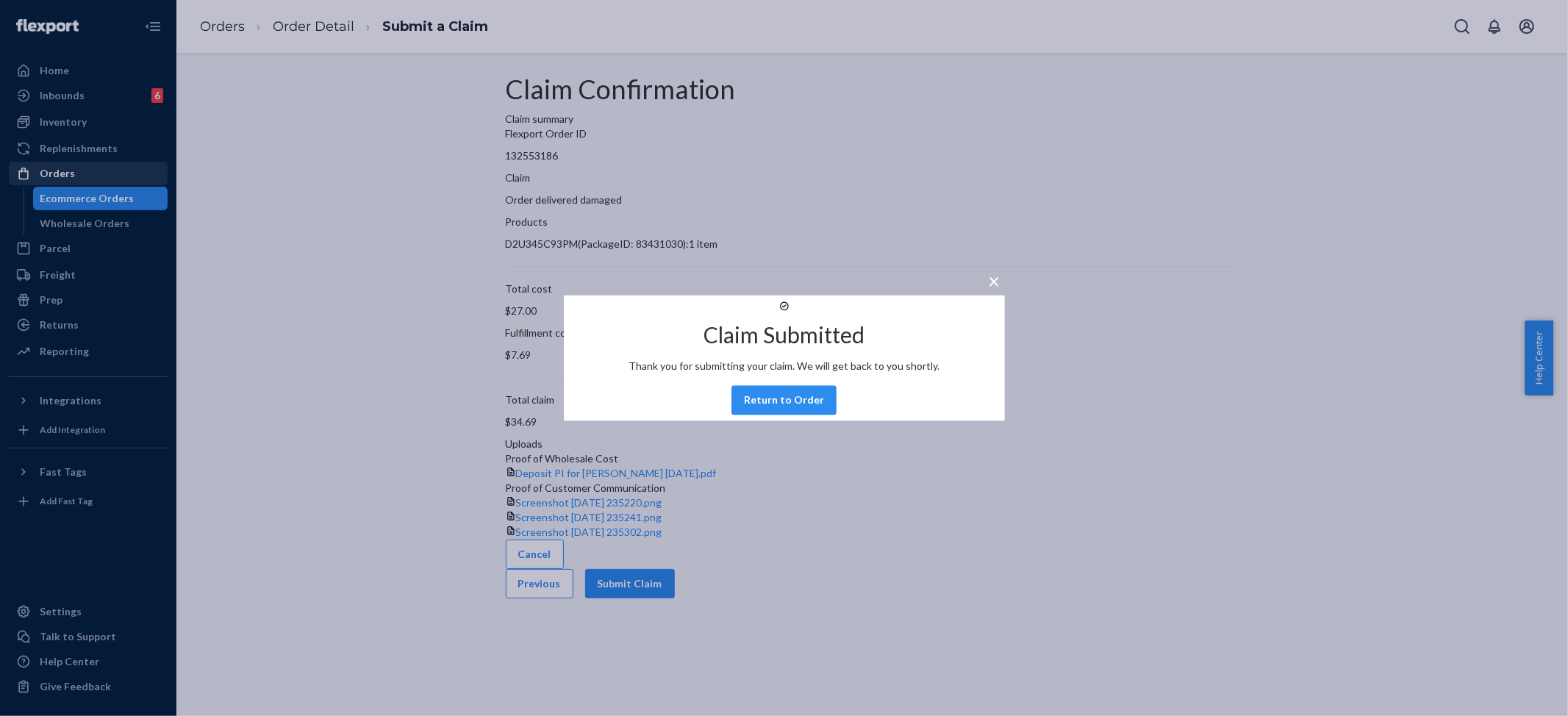
drag, startPoint x: 62, startPoint y: 121, endPoint x: 62, endPoint y: 175, distance: 54.0
click at [62, 121] on div "× Claim Submitted Thank you for submitting your claim. We will get back to you …" at bounding box center [784, 358] width 1568 height 716
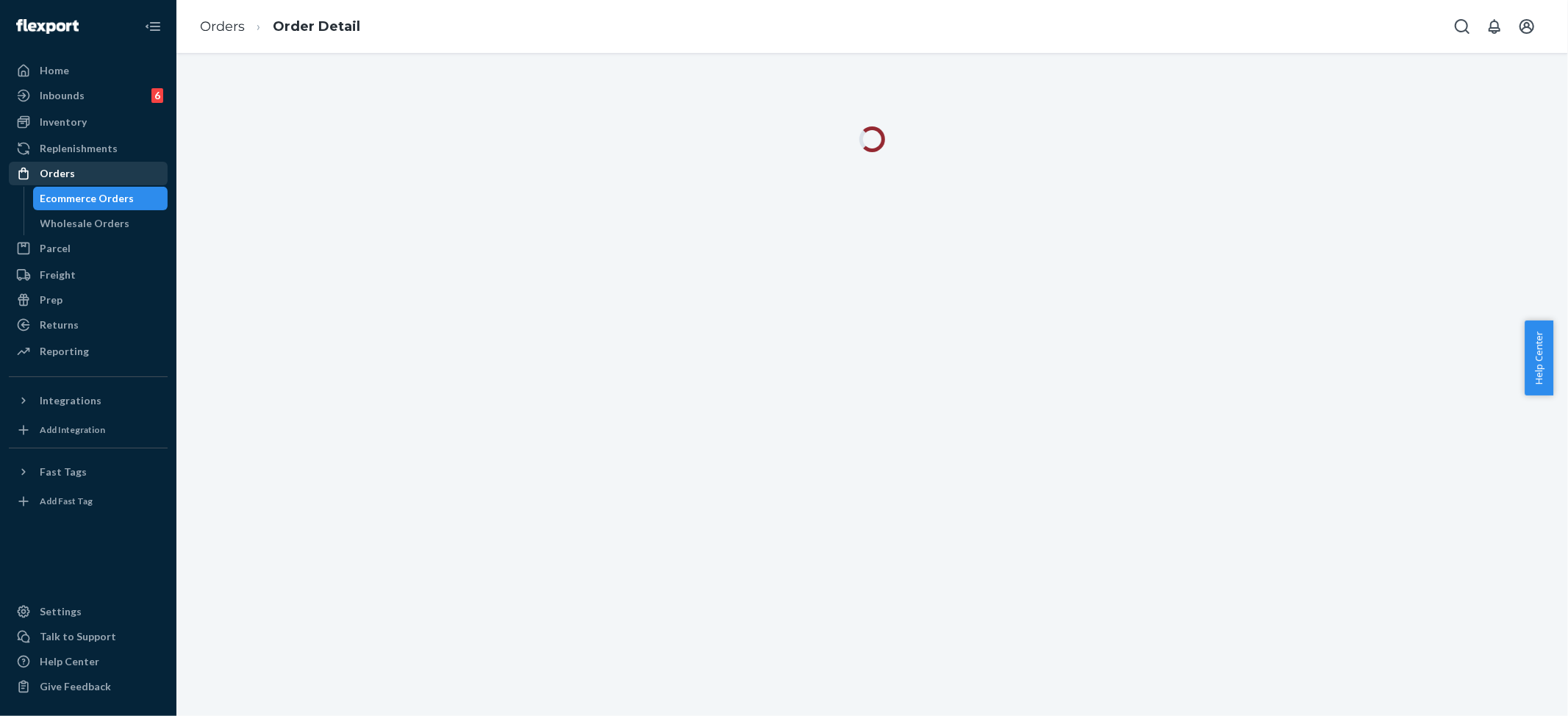
click at [64, 168] on div "Orders" at bounding box center [56, 174] width 35 height 14
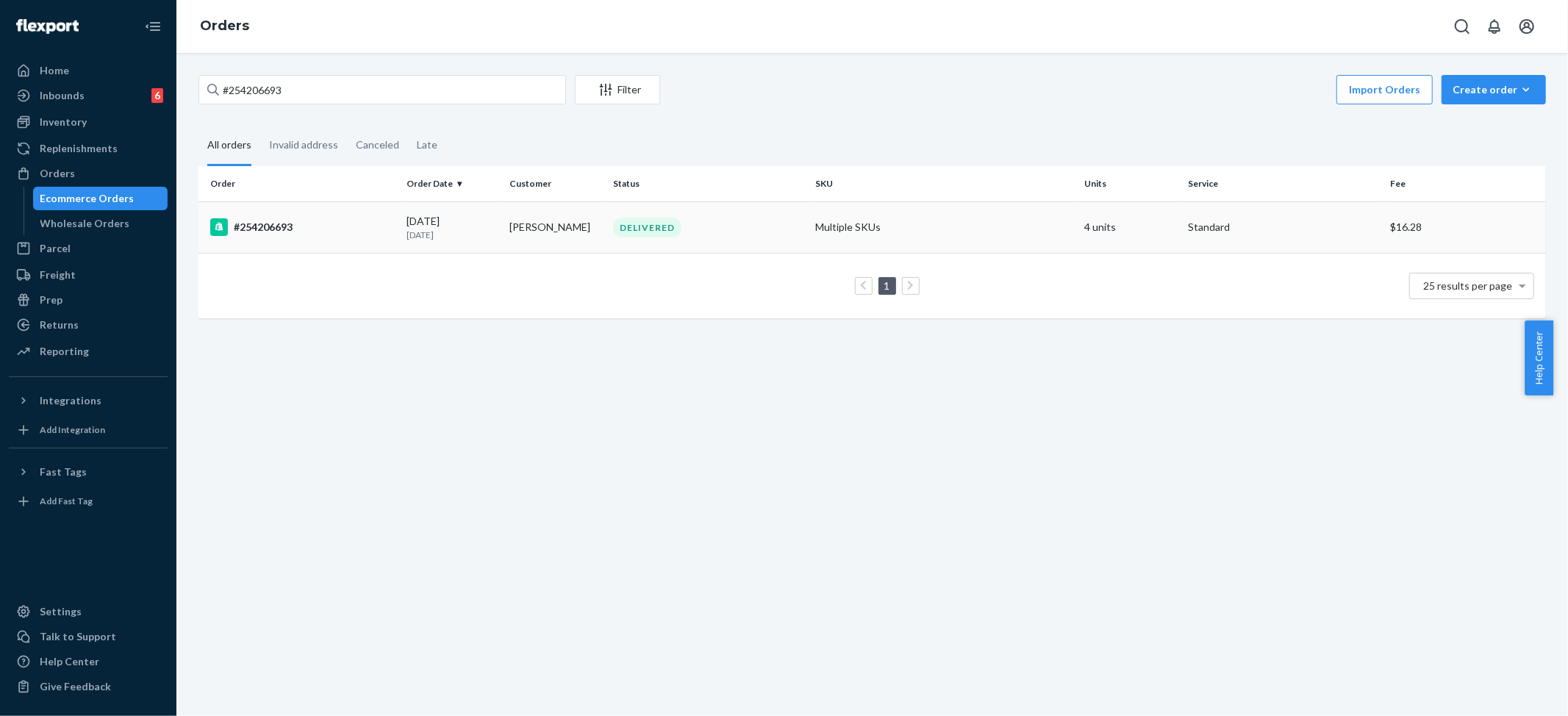
click at [945, 230] on td "Multiple SKUs" at bounding box center [944, 226] width 270 height 51
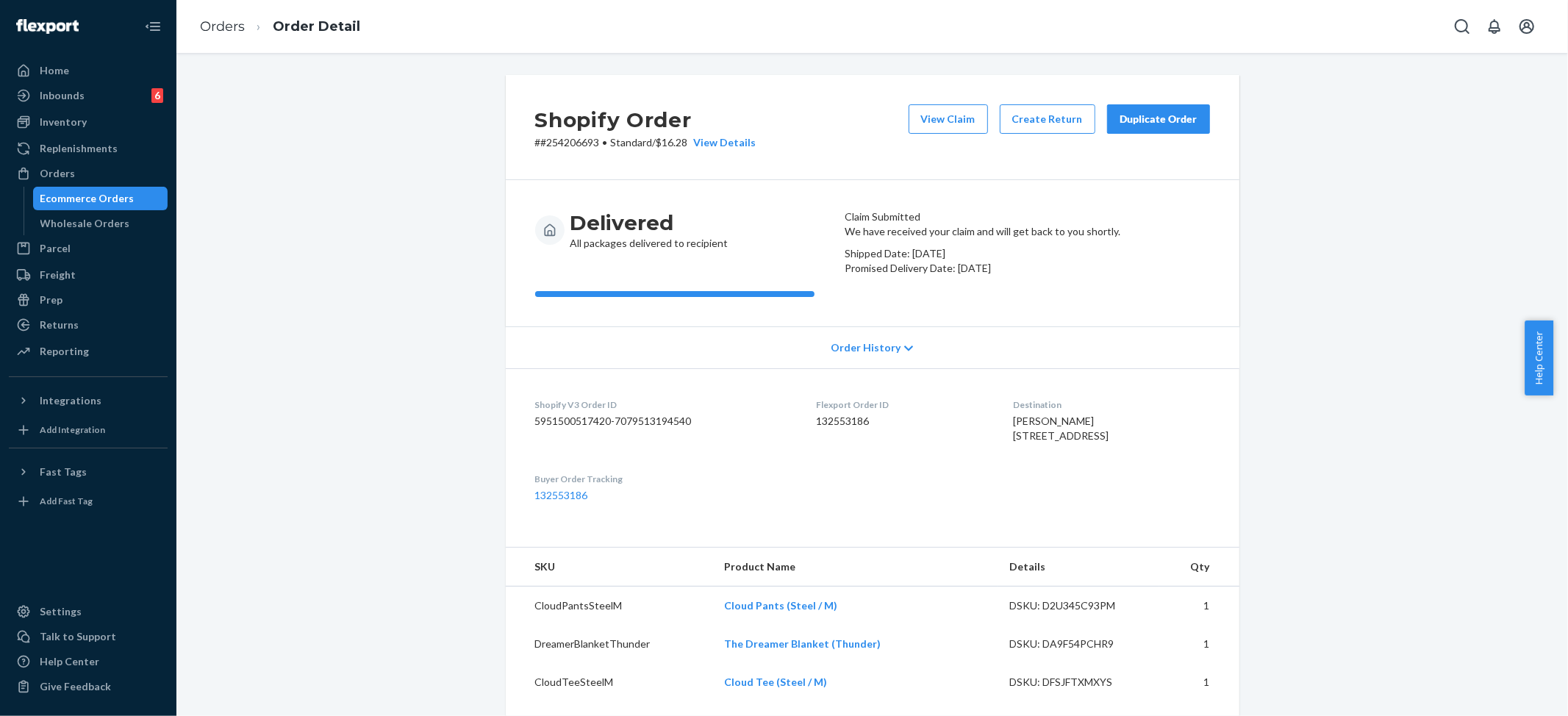
click at [1151, 112] on div "Duplicate Order" at bounding box center [1158, 119] width 78 height 14
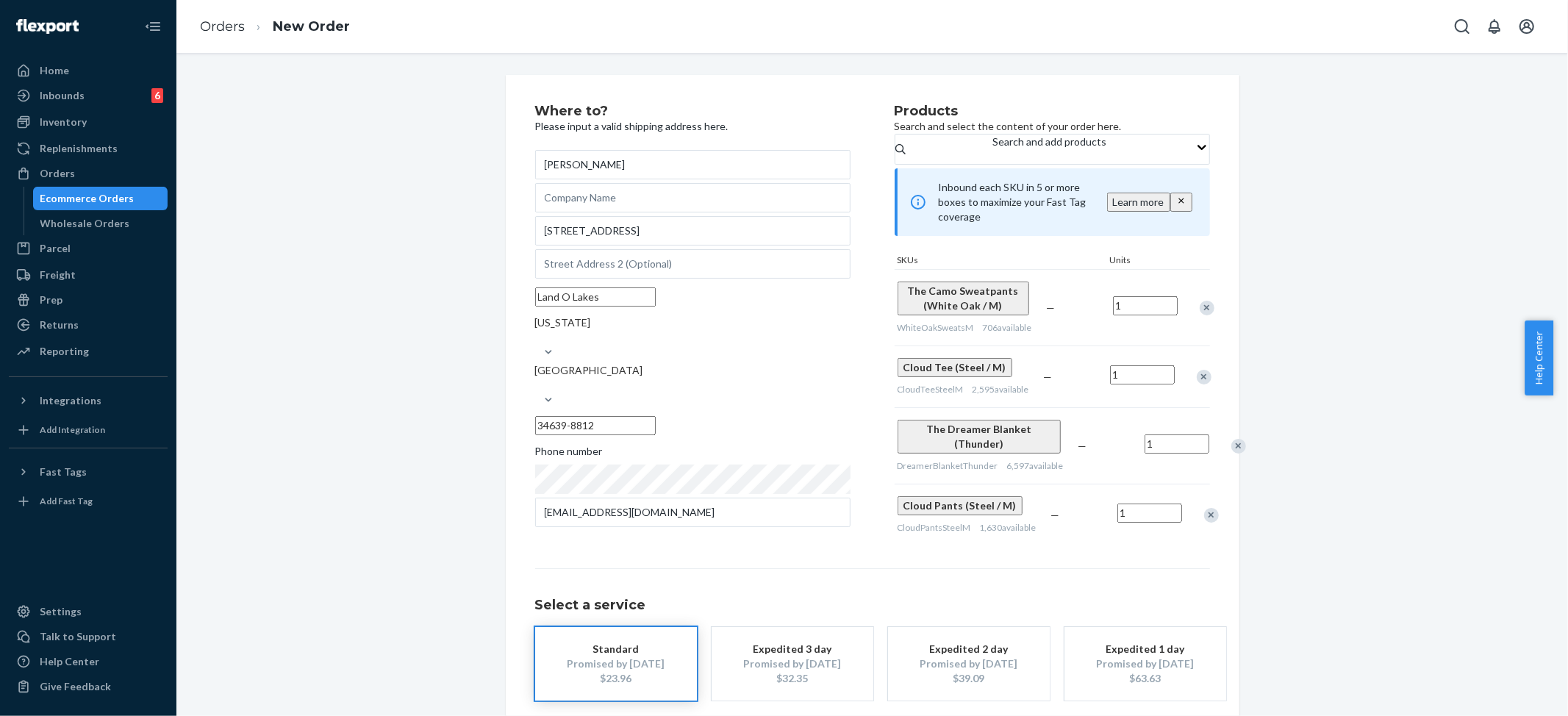
click at [1200, 309] on div "Remove Item" at bounding box center [1207, 308] width 14 height 14
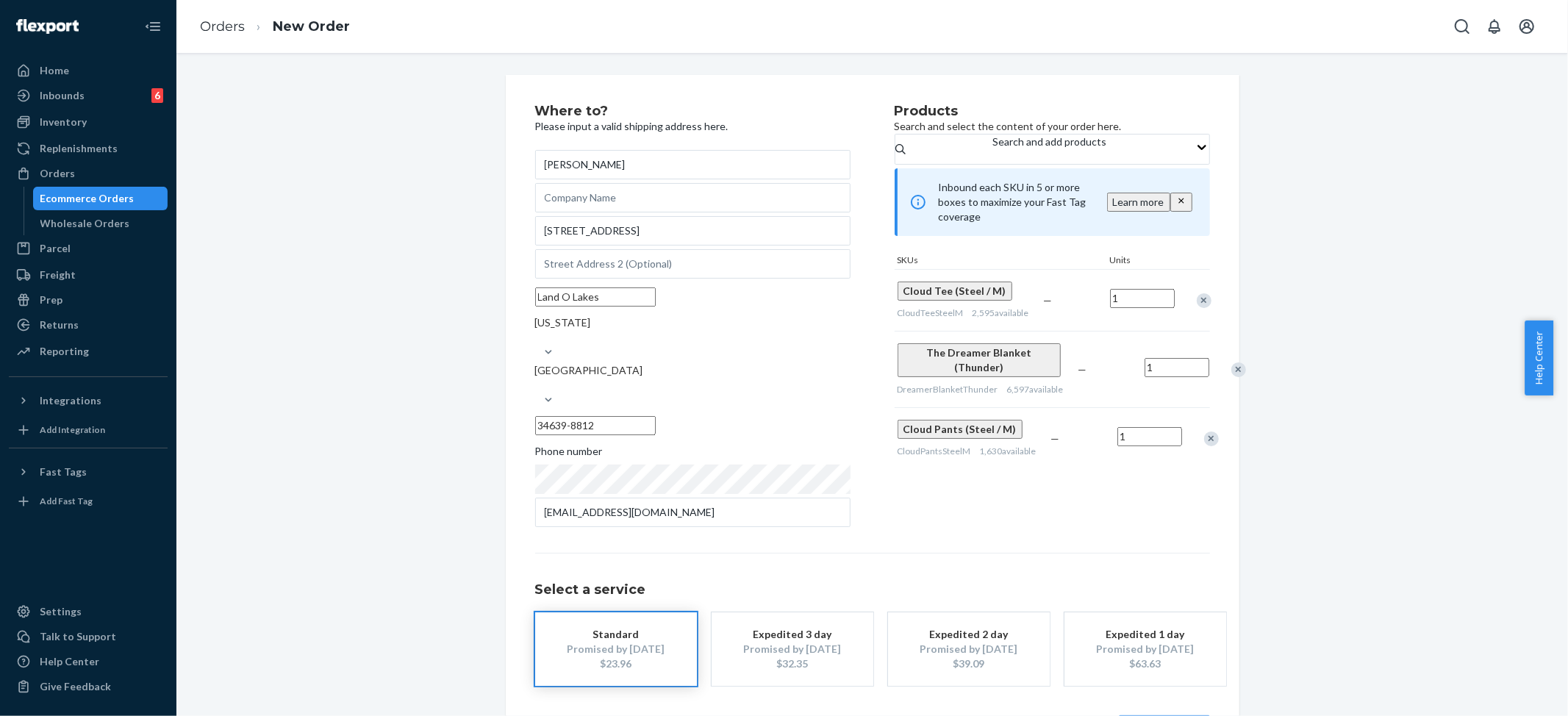
click at [1196, 302] on div "Remove Item" at bounding box center [1204, 301] width 14 height 14
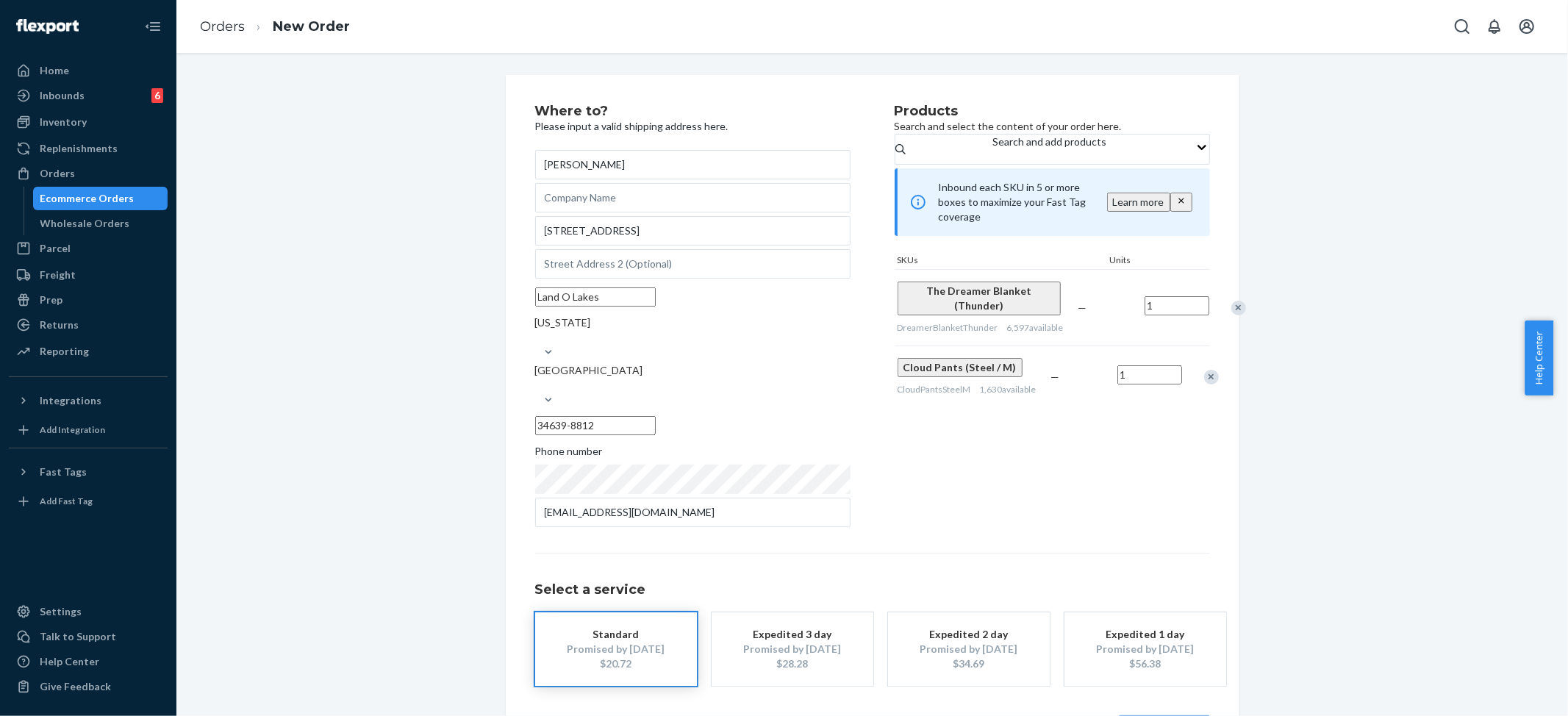
click at [1212, 307] on div at bounding box center [1230, 308] width 37 height 39
click at [1231, 315] on div "Remove Item" at bounding box center [1238, 308] width 14 height 14
click at [1160, 715] on button "Review Order" at bounding box center [1164, 729] width 91 height 30
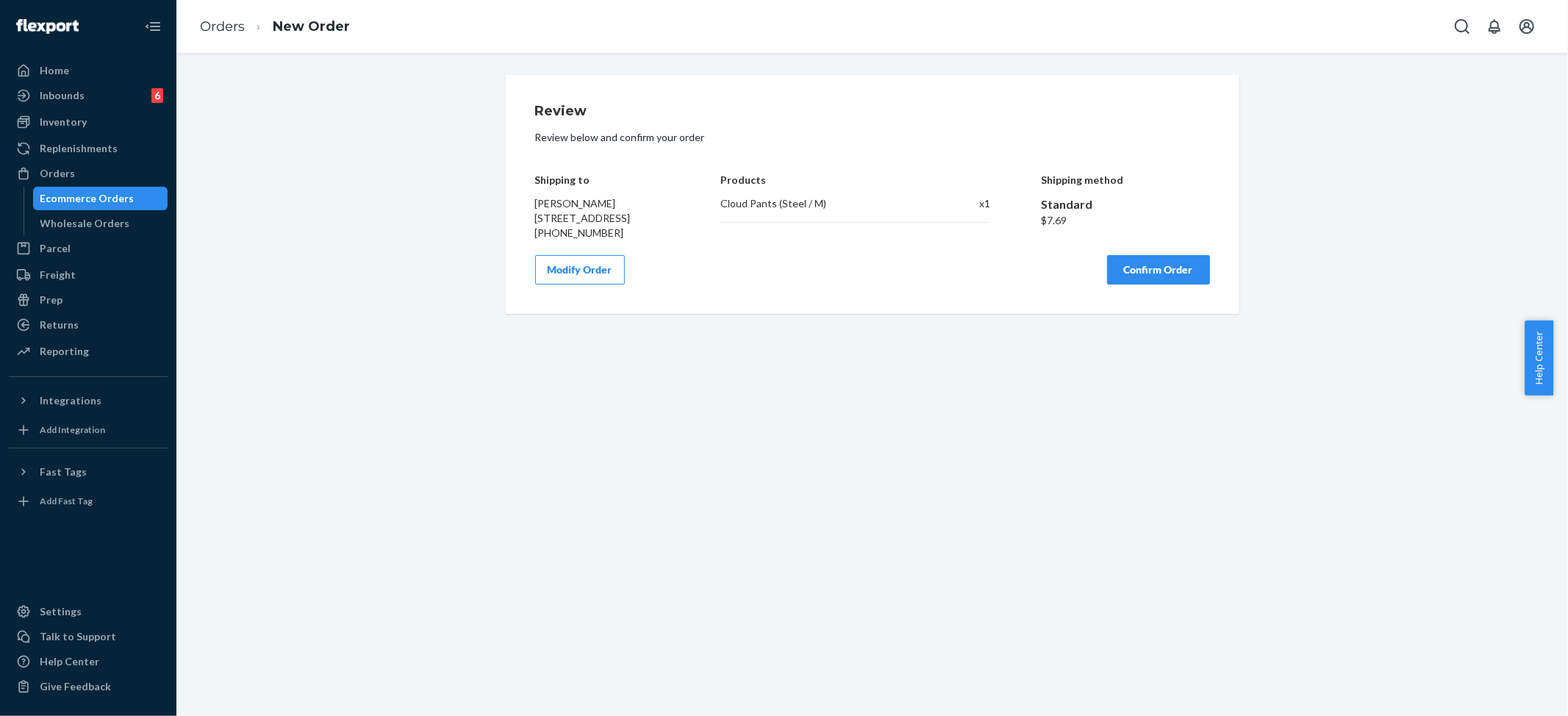
click at [793, 210] on div "Cloud Pants (Steel / M)" at bounding box center [827, 203] width 212 height 14
copy div "Cloud Pants (Steel / M)"
